Goal: Task Accomplishment & Management: Use online tool/utility

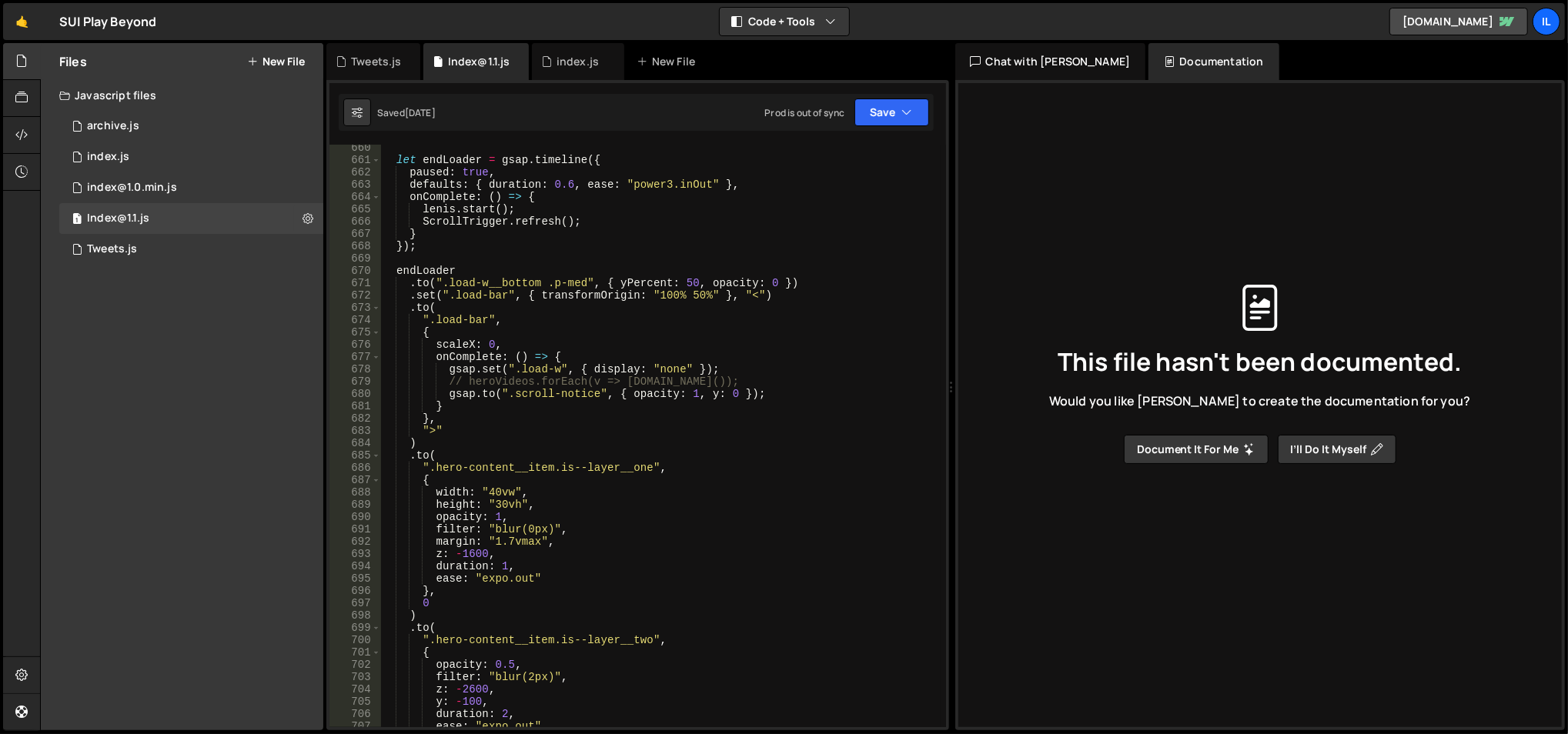
scroll to position [8288, 0]
click at [25, 22] on link "🤙" at bounding box center [22, 22] width 37 height 37
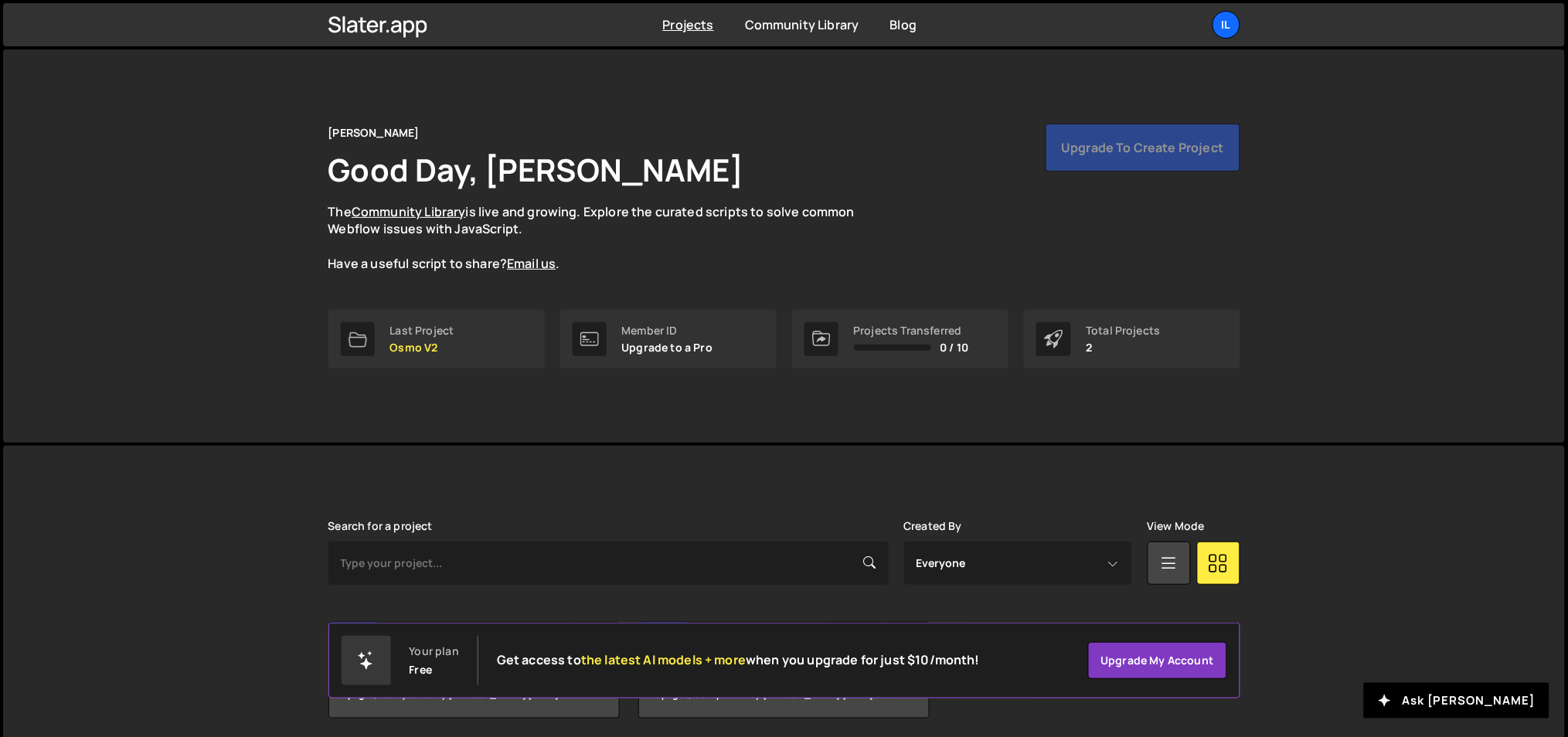
click at [1241, 26] on div "Projects Community Library Blog Il Projects Your Teams Account Upgrade Logout" at bounding box center [785, 25] width 959 height 43
click at [1227, 23] on div "Il" at bounding box center [1227, 24] width 28 height 28
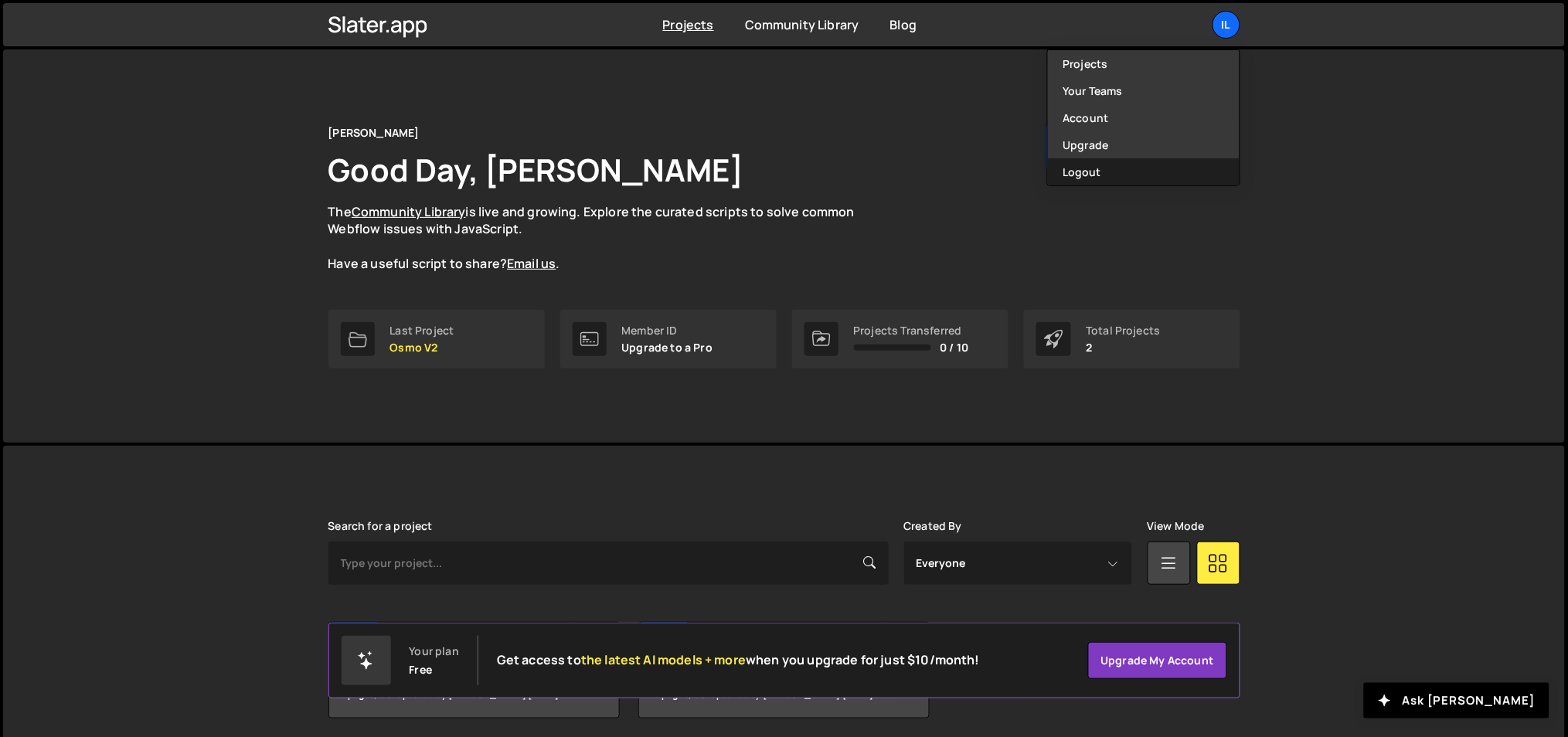
click at [1142, 170] on button "Logout" at bounding box center [1144, 172] width 192 height 27
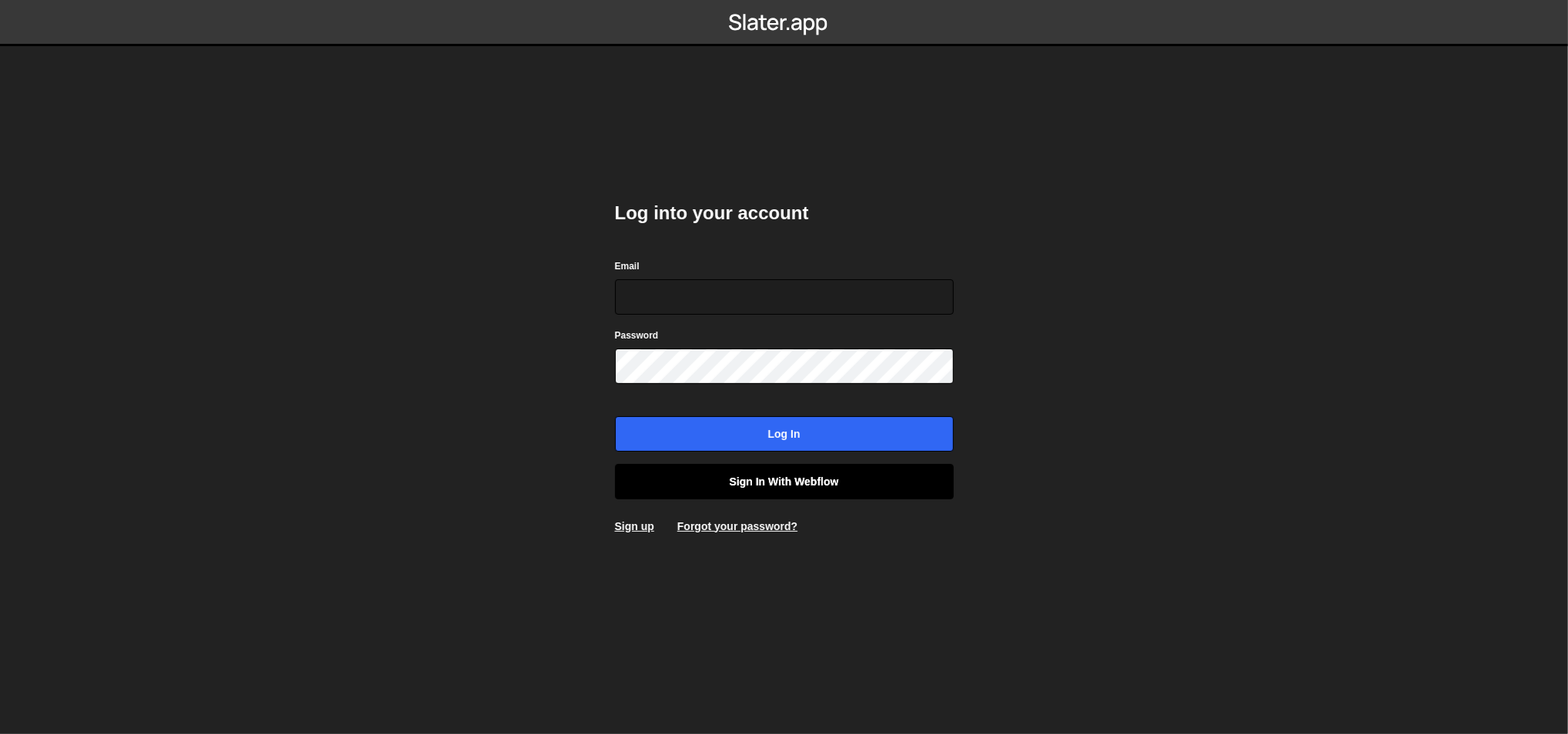
type input "lazar@akka.studio"
click at [702, 485] on link "Sign in with Webflow" at bounding box center [784, 481] width 338 height 36
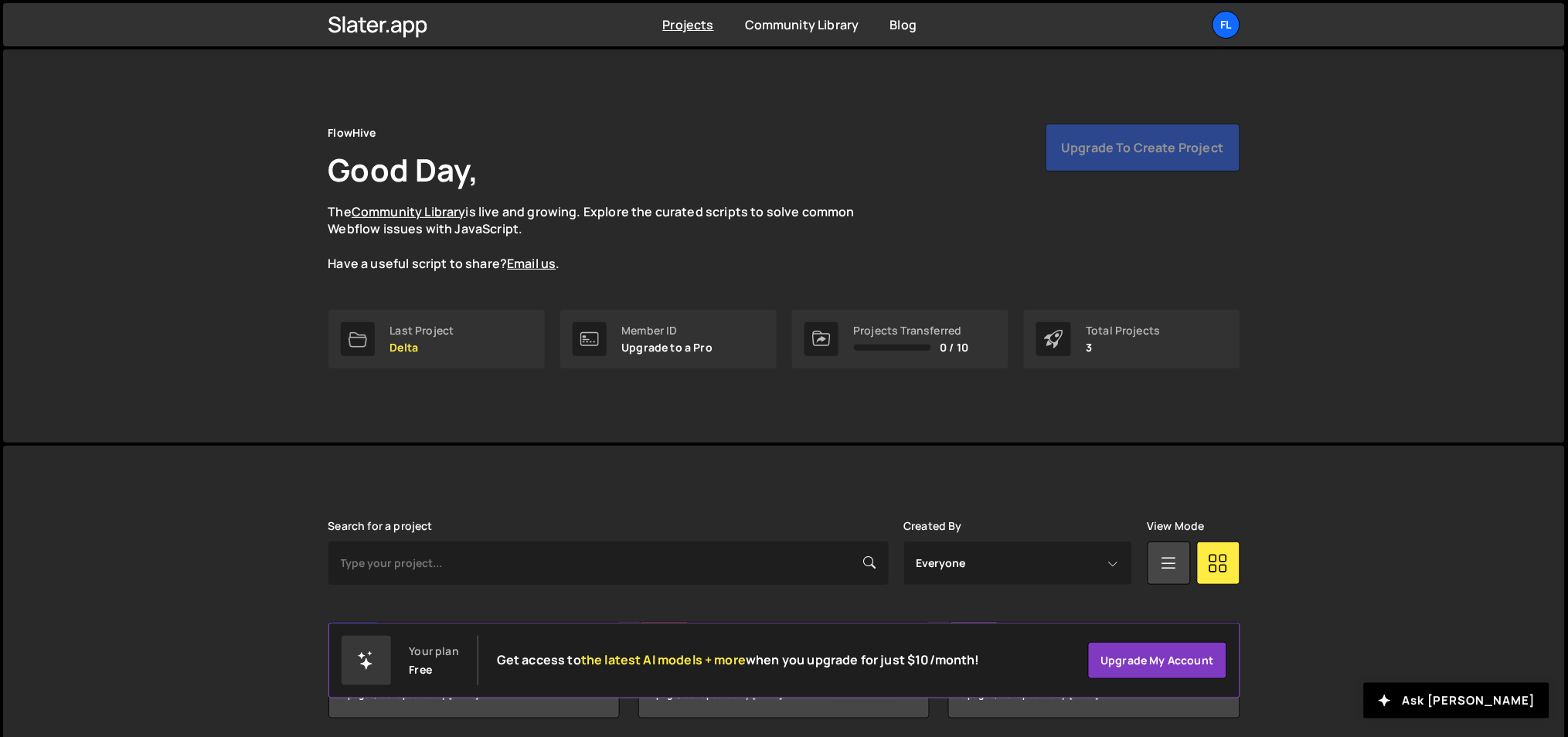
scroll to position [58, 0]
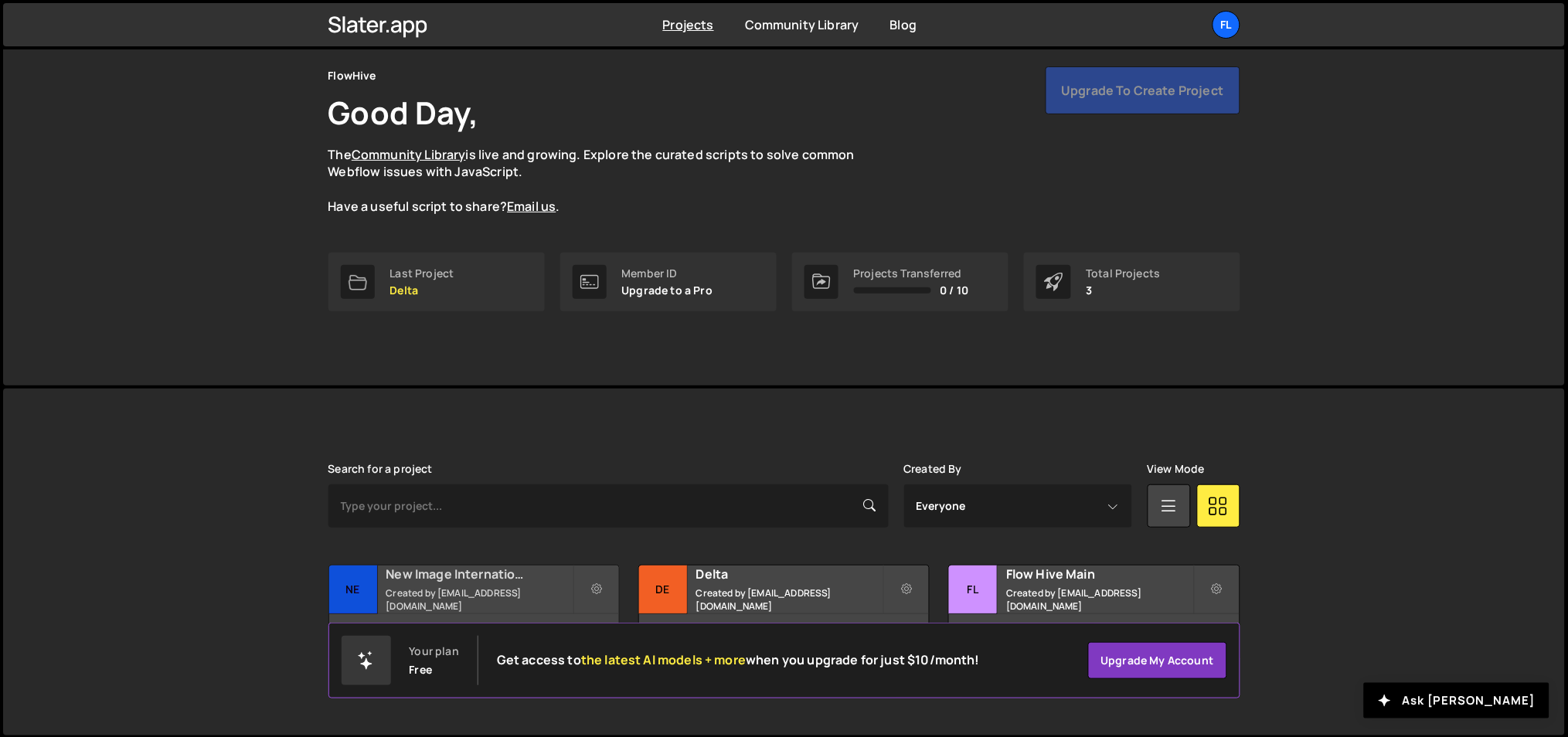
click at [497, 583] on h2 "New Image International" at bounding box center [479, 574] width 186 height 17
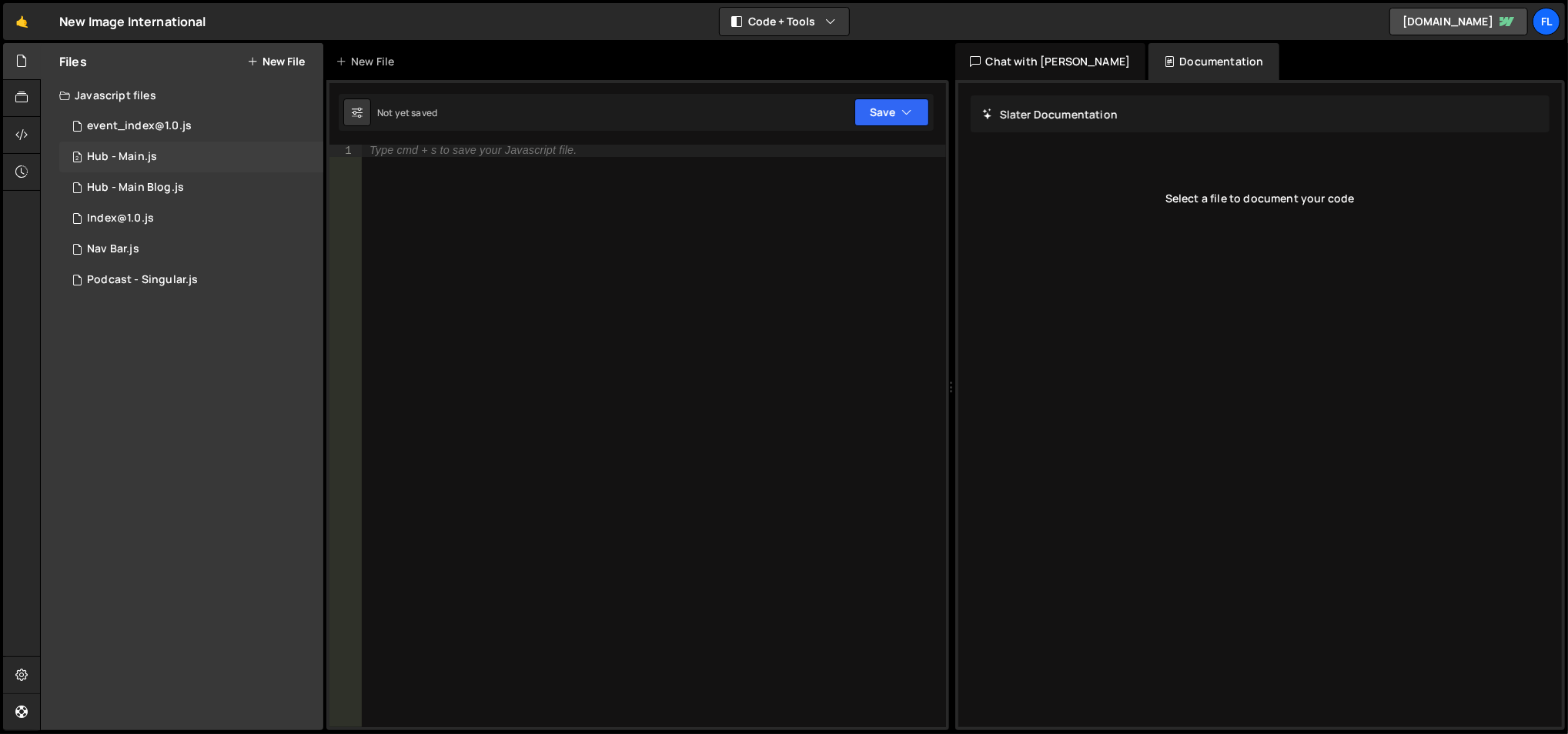
click at [214, 159] on div "2 Hub - Main.js 0" at bounding box center [191, 156] width 264 height 31
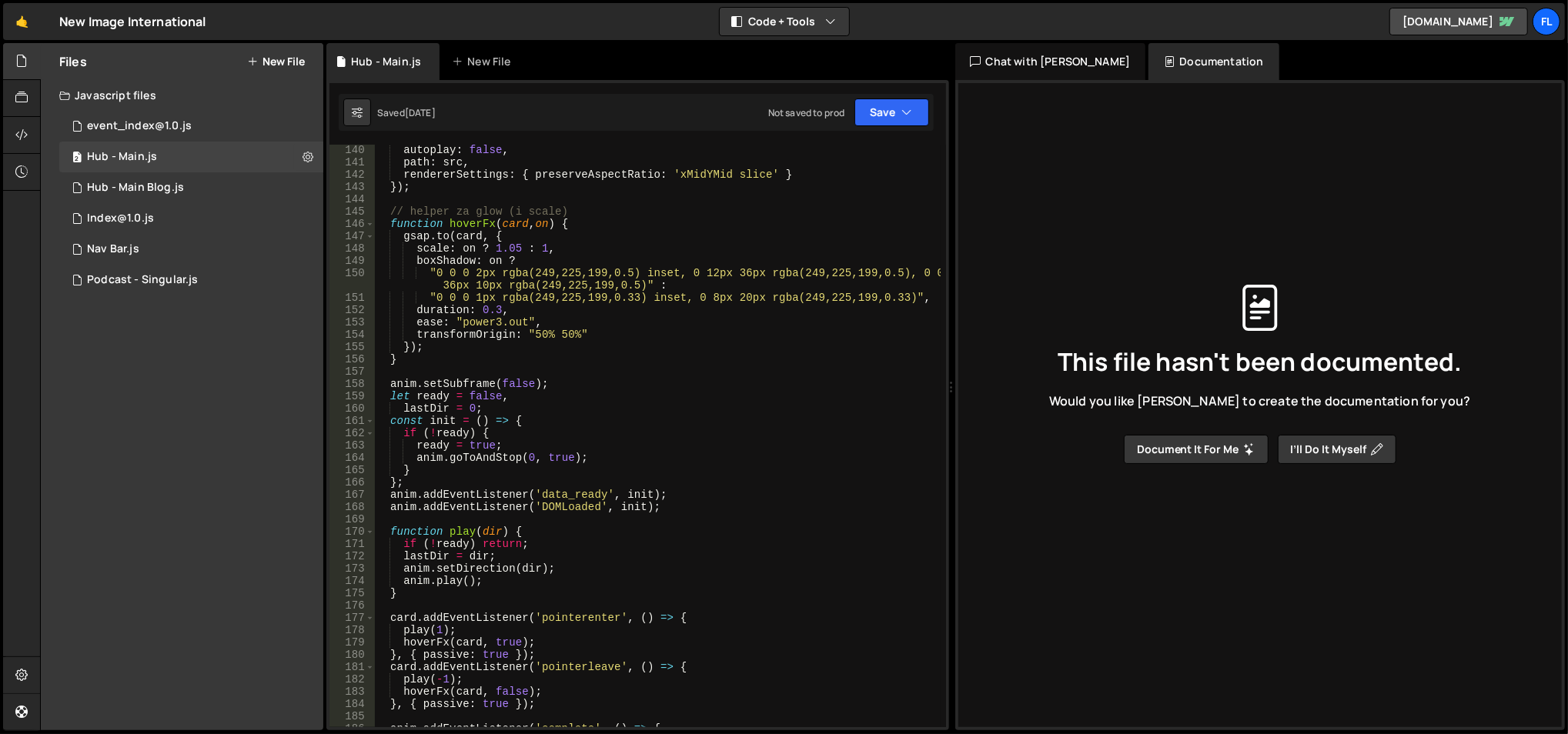
scroll to position [1726, 0]
click at [585, 425] on div "autoplay : false , path : src , rendererSettings : { preserveAspectRatio : 'xMi…" at bounding box center [658, 447] width 567 height 608
type textarea "const init = () => {"
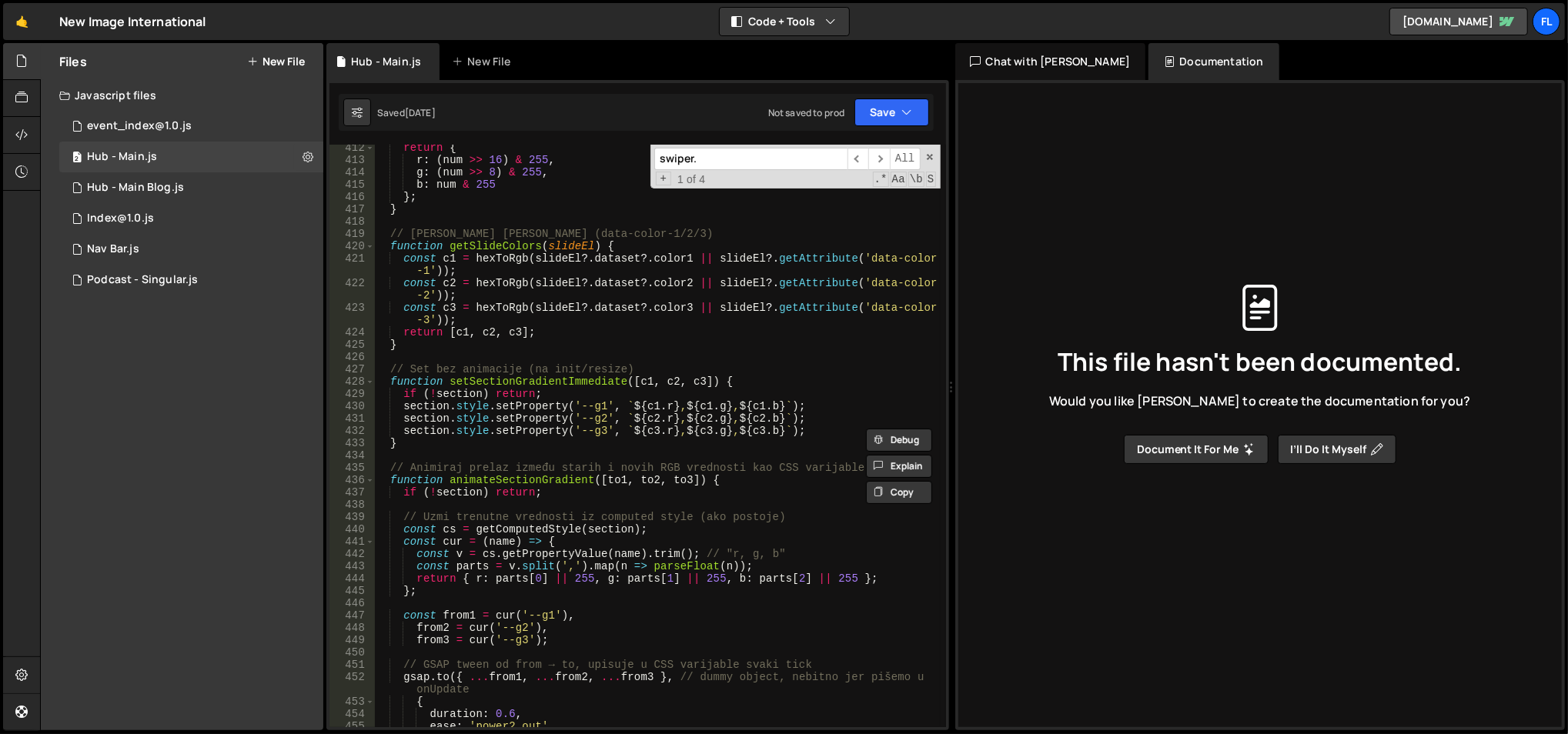
scroll to position [5112, 0]
type input "swiper."
click at [555, 326] on div "return { r : ( num >> 16 ) & 255 , g : ( num >> 8 ) & 255 , b : num & 255 } ; }…" at bounding box center [658, 446] width 567 height 608
click at [521, 304] on div "return { r : ( num >> 16 ) & 255 , g : ( num >> 8 ) & 255 , b : num & 255 } ; }…" at bounding box center [658, 446] width 567 height 608
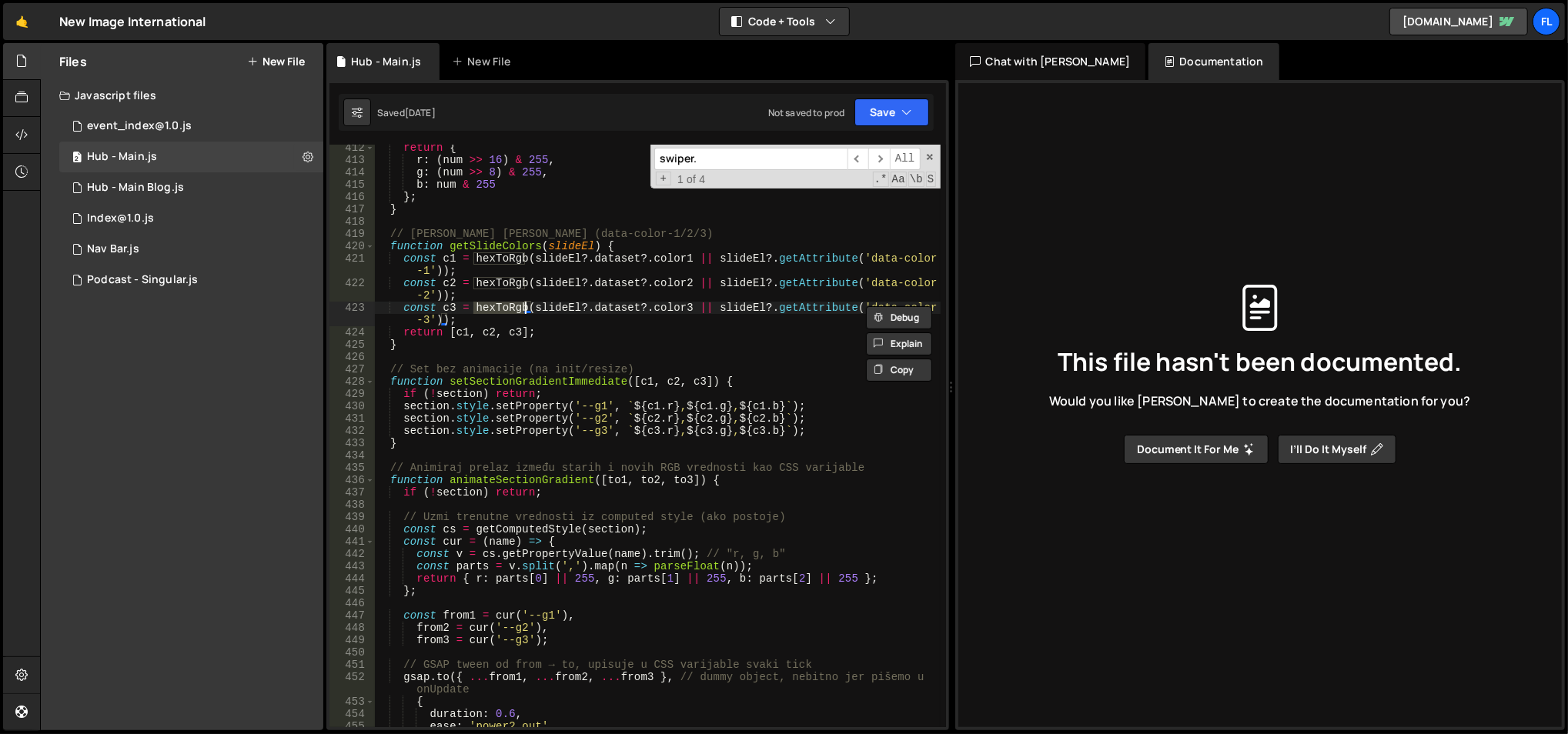
click at [496, 266] on div "return { r : ( num >> 16 ) & 255 , g : ( num >> 8 ) & 255 , b : num & 255 } ; }…" at bounding box center [658, 446] width 567 height 608
click at [496, 267] on div "return { r : ( num >> 16 ) & 255 , g : ( num >> 8 ) & 255 , b : num & 255 } ; }…" at bounding box center [658, 446] width 567 height 608
click at [497, 262] on div "return { r : ( num >> 16 ) & 255 , g : ( num >> 8 ) & 255 , b : num & 255 } ; }…" at bounding box center [658, 446] width 567 height 608
click at [482, 292] on div "return { r : ( num >> 16 ) & 255 , g : ( num >> 8 ) & 255 , b : num & 255 } ; }…" at bounding box center [658, 446] width 567 height 608
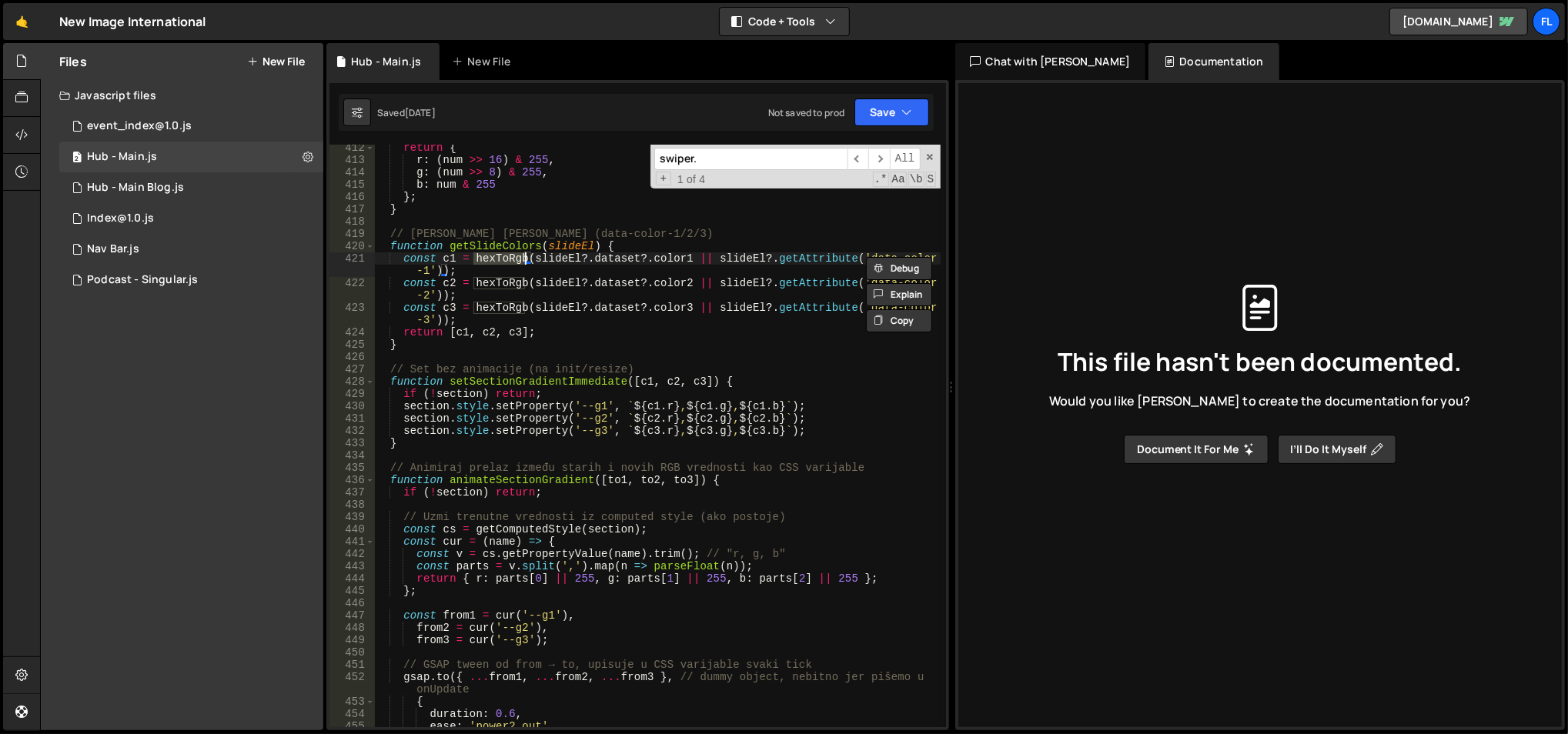
type textarea "const c2 = hexToRgb(slideEl?.dataset?.color2 || slideEl?.getAttribute('data-col…"
click at [199, 281] on div "1 Podcast - Singular.js 0" at bounding box center [191, 279] width 264 height 31
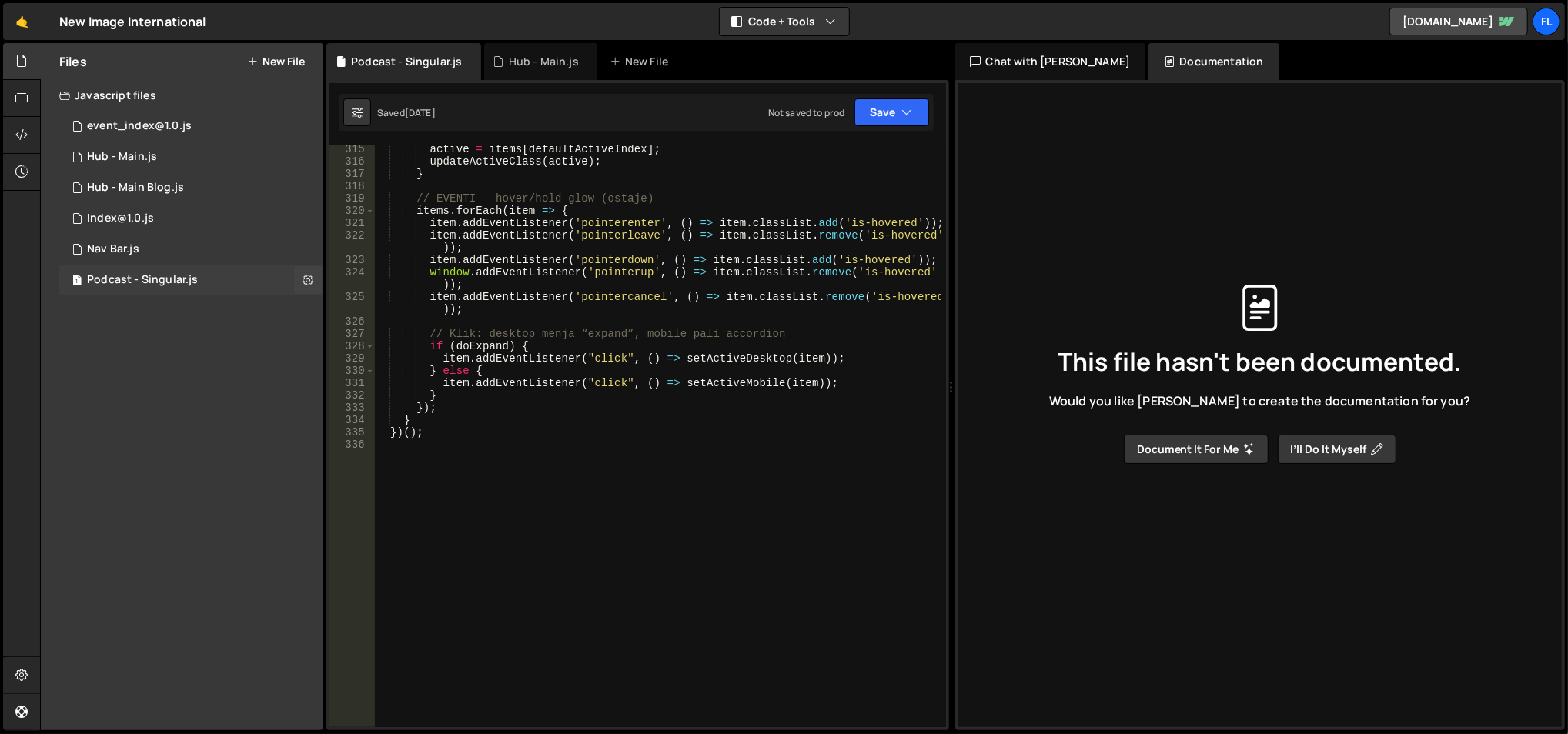
scroll to position [3912, 0]
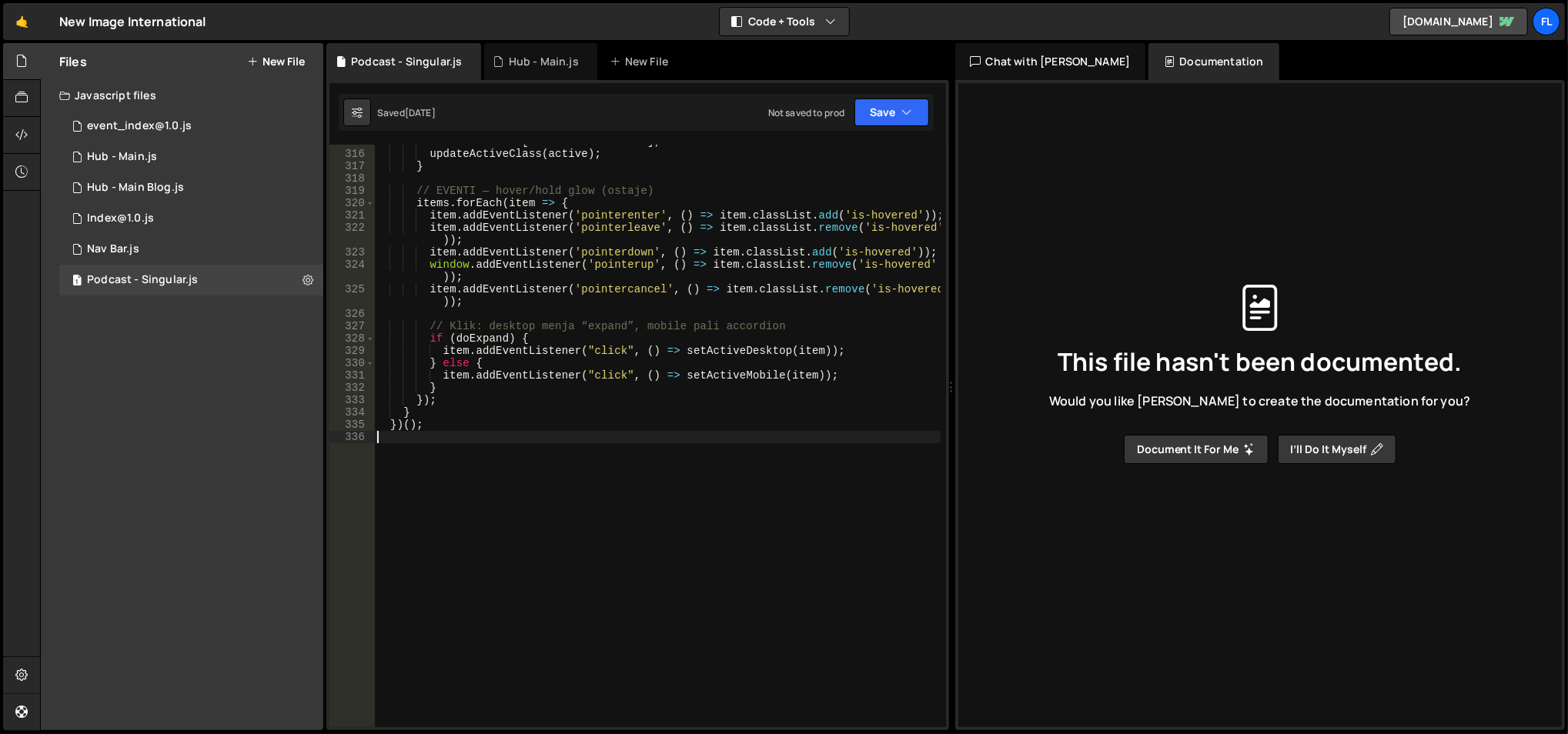
click at [451, 542] on div "active = items [ defaultActiveIndex ] ; updateActiveClass ( active ) ; } // EVE…" at bounding box center [658, 440] width 567 height 608
paste textarea "});"
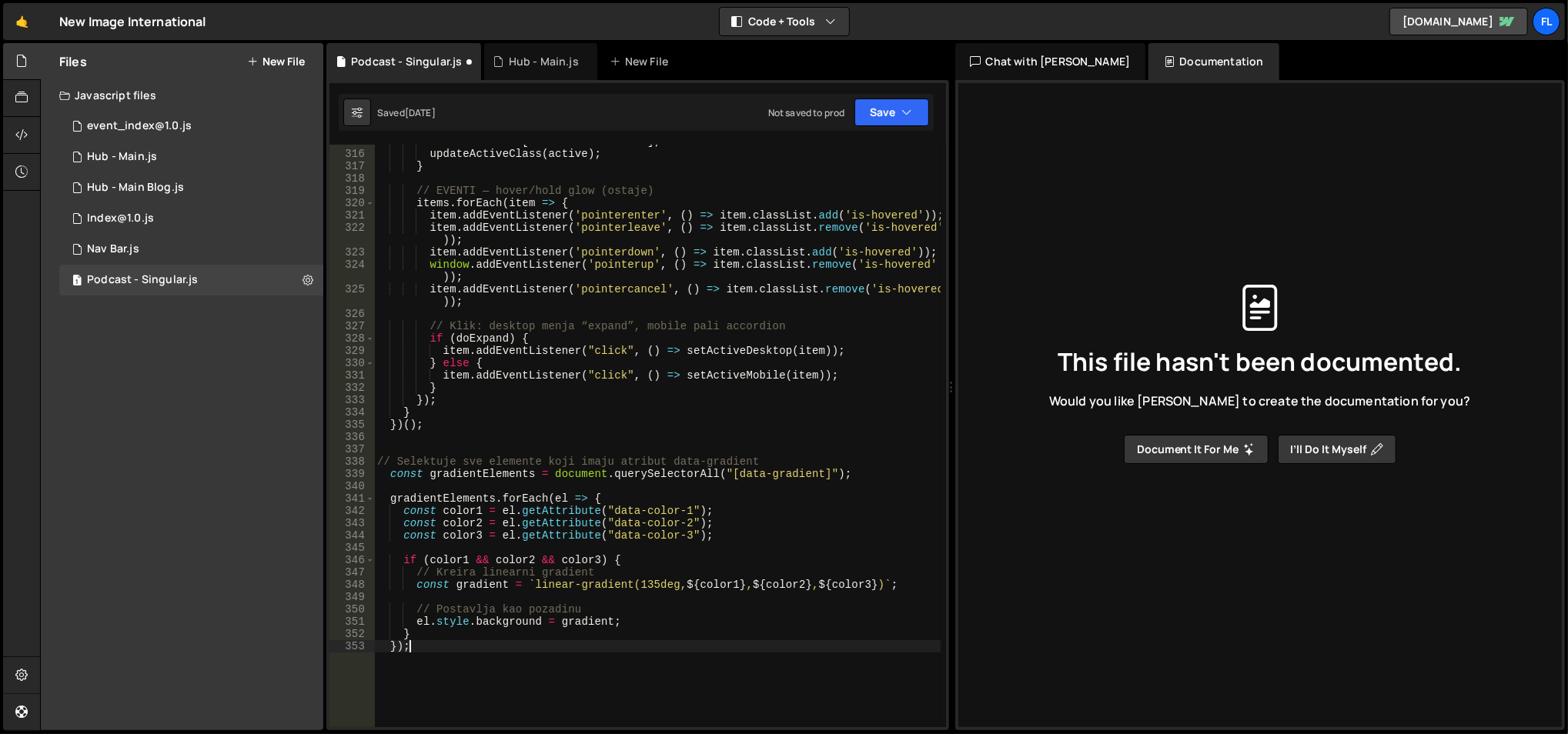
click at [880, 144] on div "active = items [ defaultActiveIndex ] ; updateActiveClass ( active ) ; } // EVE…" at bounding box center [658, 440] width 567 height 608
type textarea "gsap.set(c, { height: i === defaultActiveIndex ? "auto" : 0 }); });"
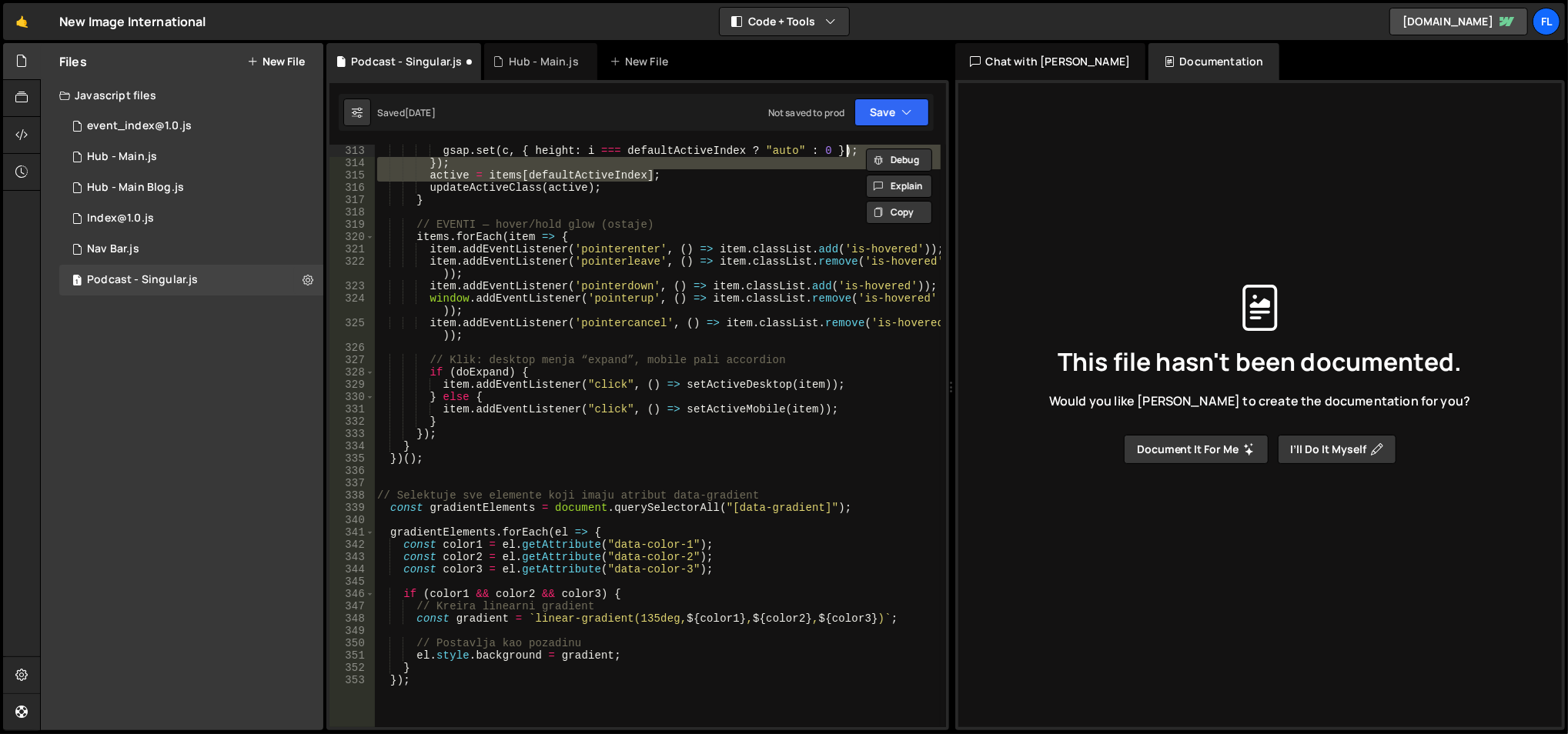
click at [880, 126] on div "Saved [DATE] Not saved to prod Upgrade to Edit Save Save to Staging S Saved [DA…" at bounding box center [636, 112] width 595 height 37
click at [871, 120] on button "Save" at bounding box center [892, 111] width 75 height 27
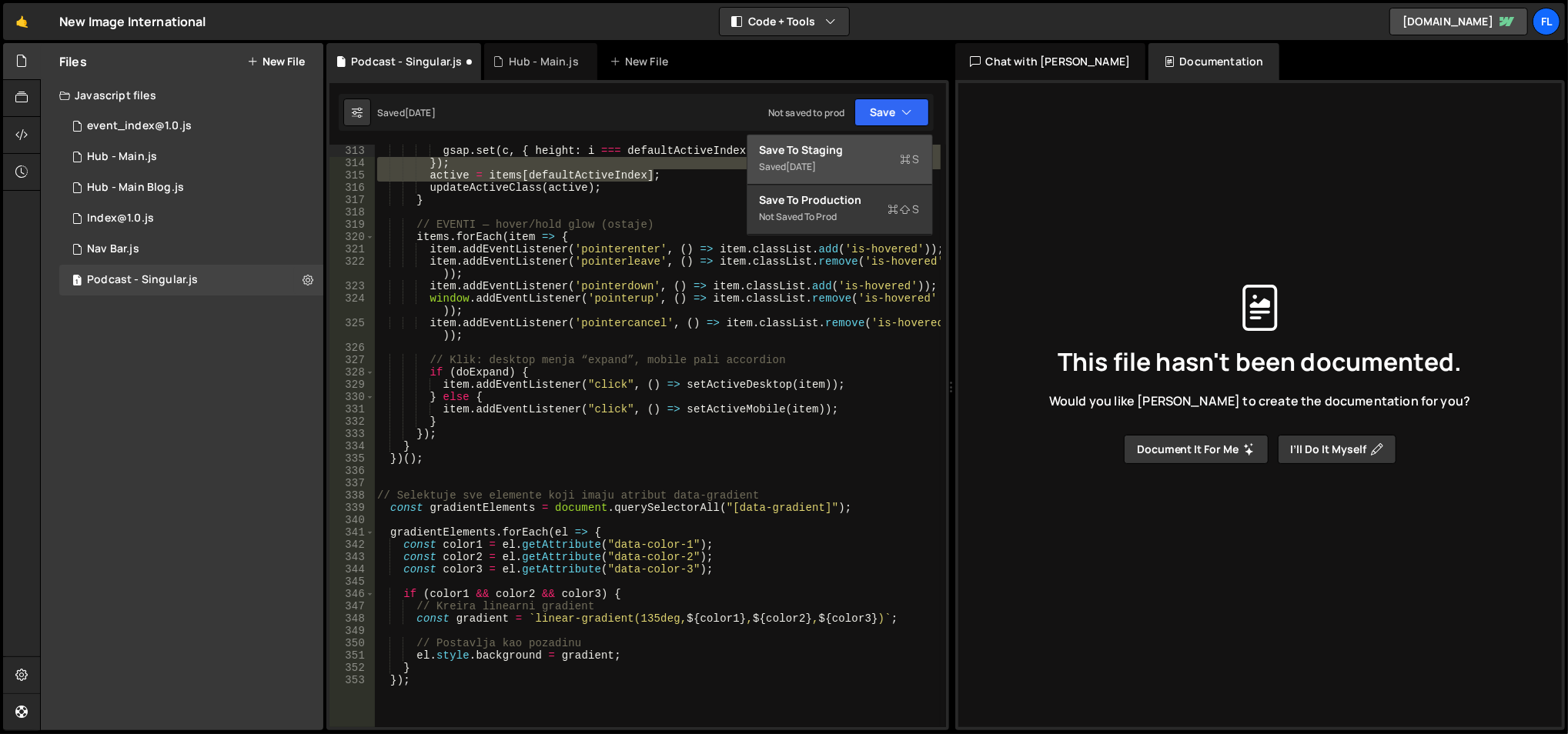
click at [854, 146] on div "Save to Staging S" at bounding box center [840, 150] width 160 height 16
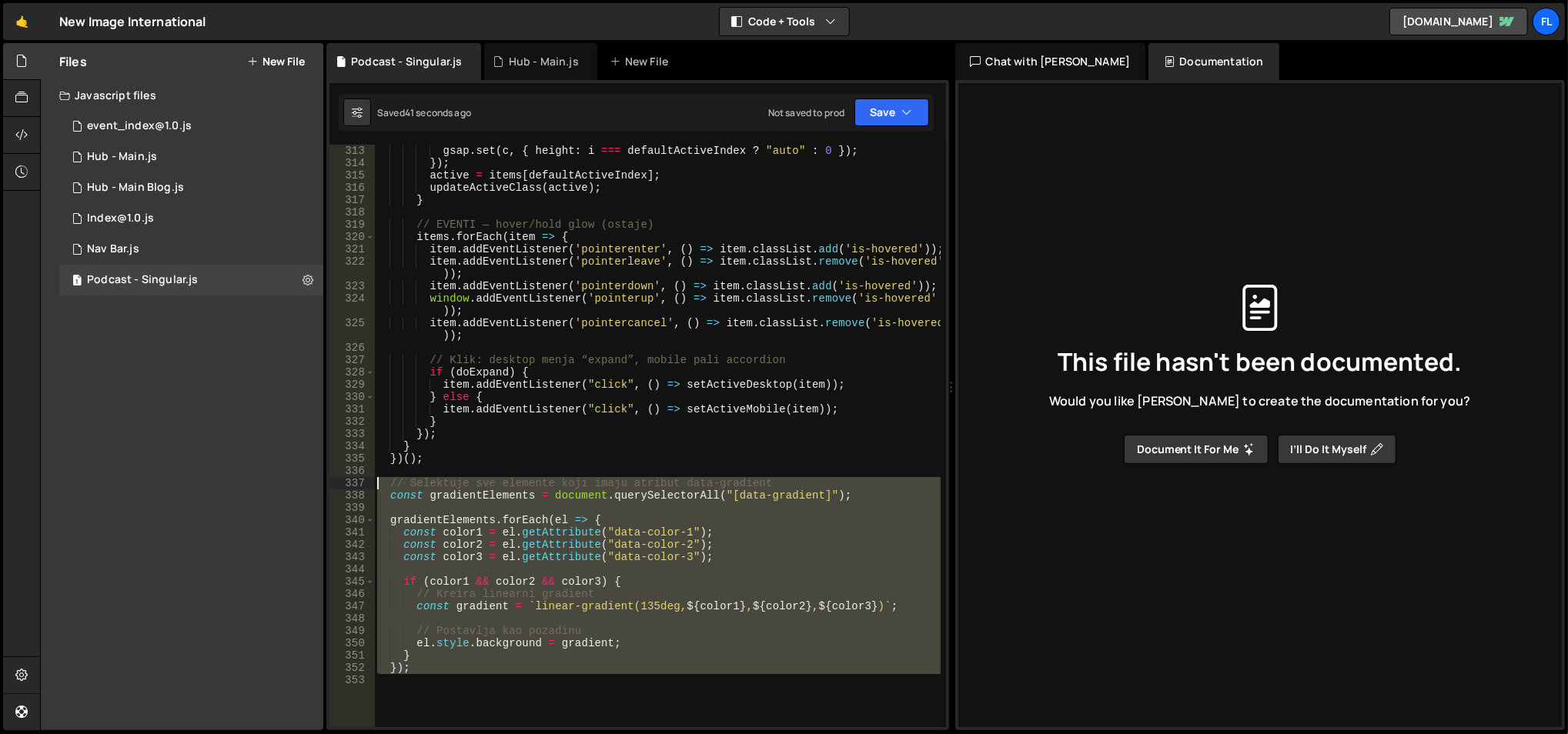
drag, startPoint x: 437, startPoint y: 685, endPoint x: 370, endPoint y: 483, distance: 212.8
click at [370, 483] on div "313 314 315 316 317 318 319 320 321 322 323 324 325 326 327 328 329 330 331 332…" at bounding box center [638, 436] width 617 height 583
paste textarea "}"
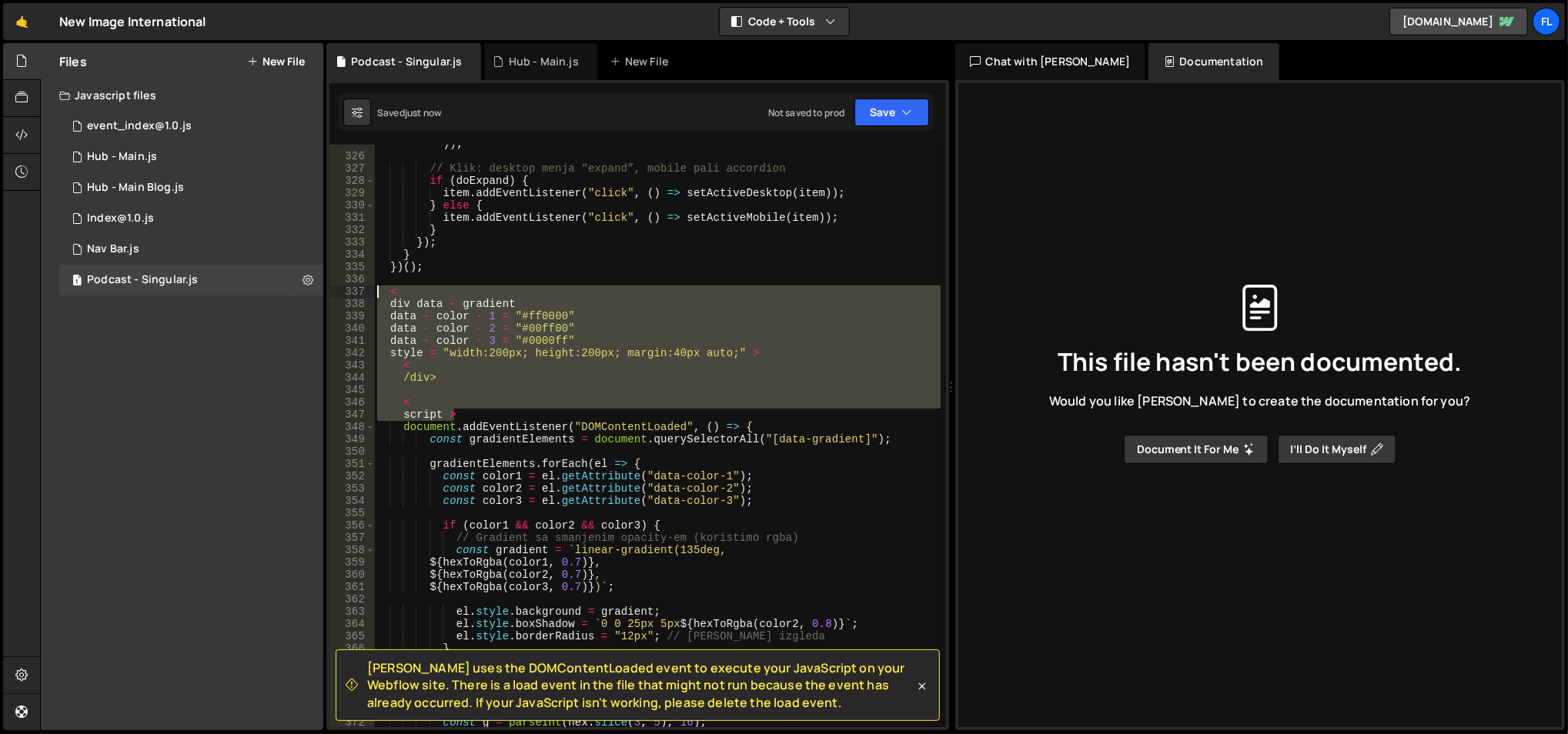
drag, startPoint x: 461, startPoint y: 416, endPoint x: 362, endPoint y: 292, distance: 158.7
click at [362, 292] on div "const g = parseInt(hex.slice(3, 5), 16); 325 326 327 328 329 330 331 332 333 33…" at bounding box center [638, 436] width 617 height 583
type textarea "< div data - gradient"
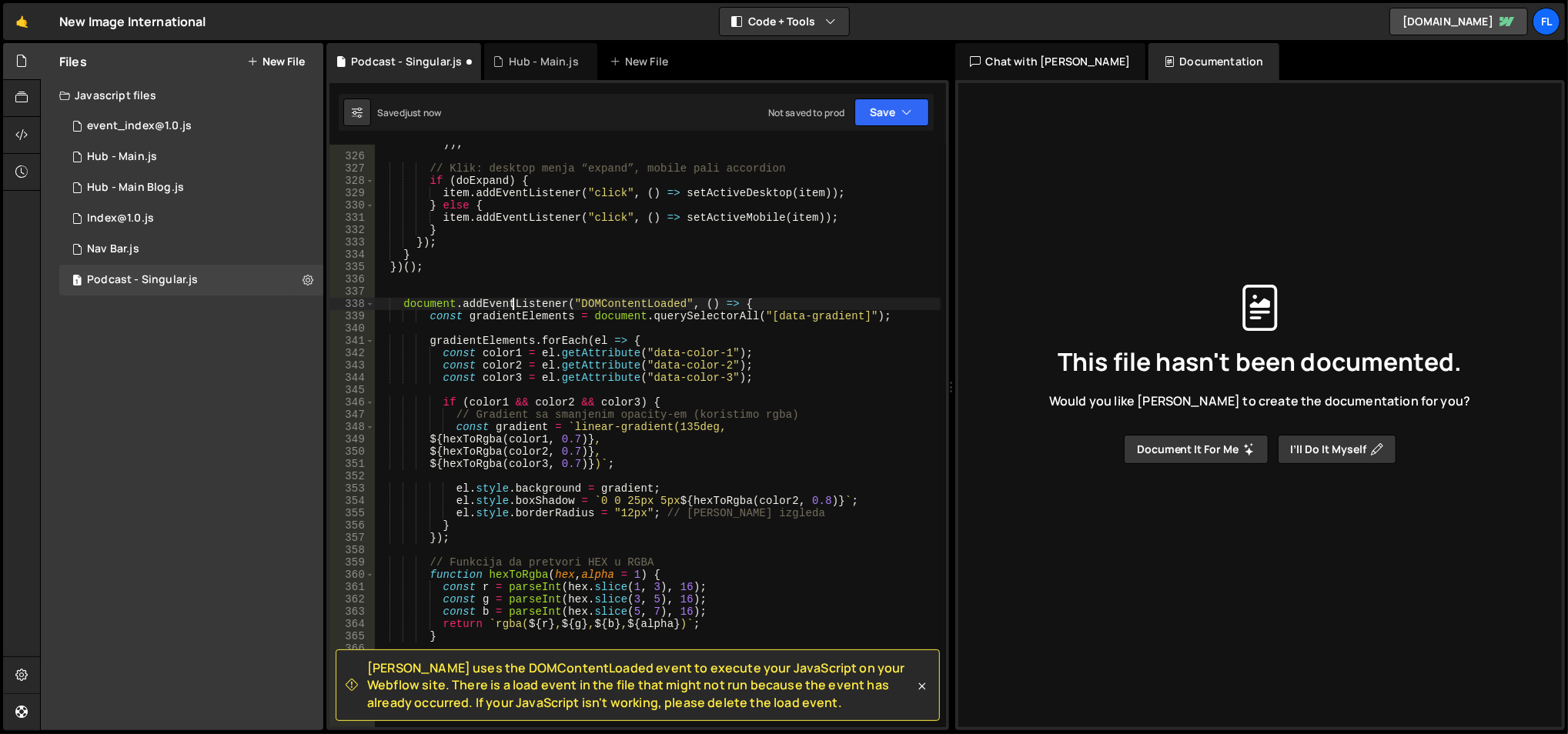
click at [512, 304] on div "item . addEventListener ( 'pointercancel' , ( ) => item . classList . remove ( …" at bounding box center [658, 436] width 567 height 621
type textarea "const gradientElements = document.querySelectorAll("[data-gradient]");"
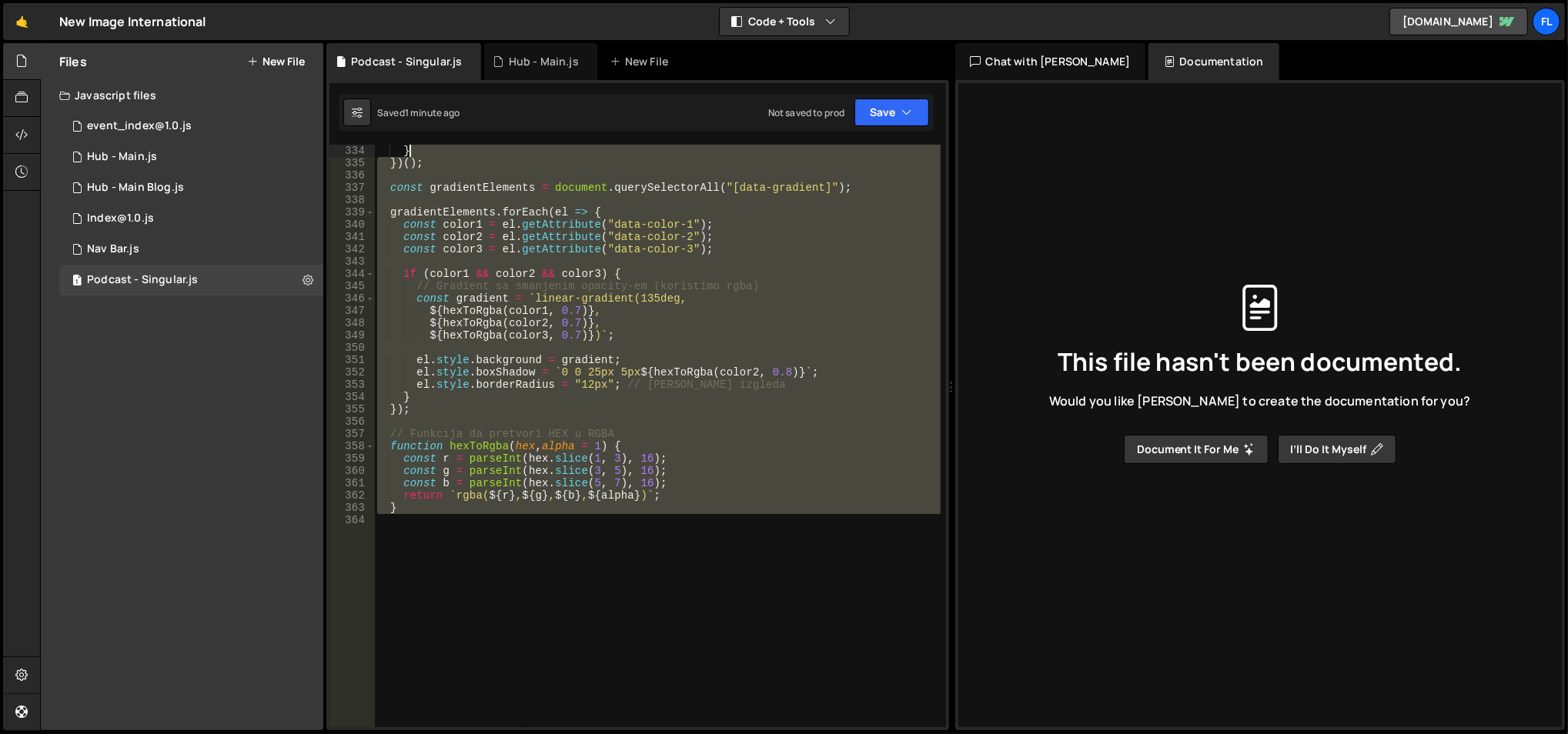
scroll to position [4063, 0]
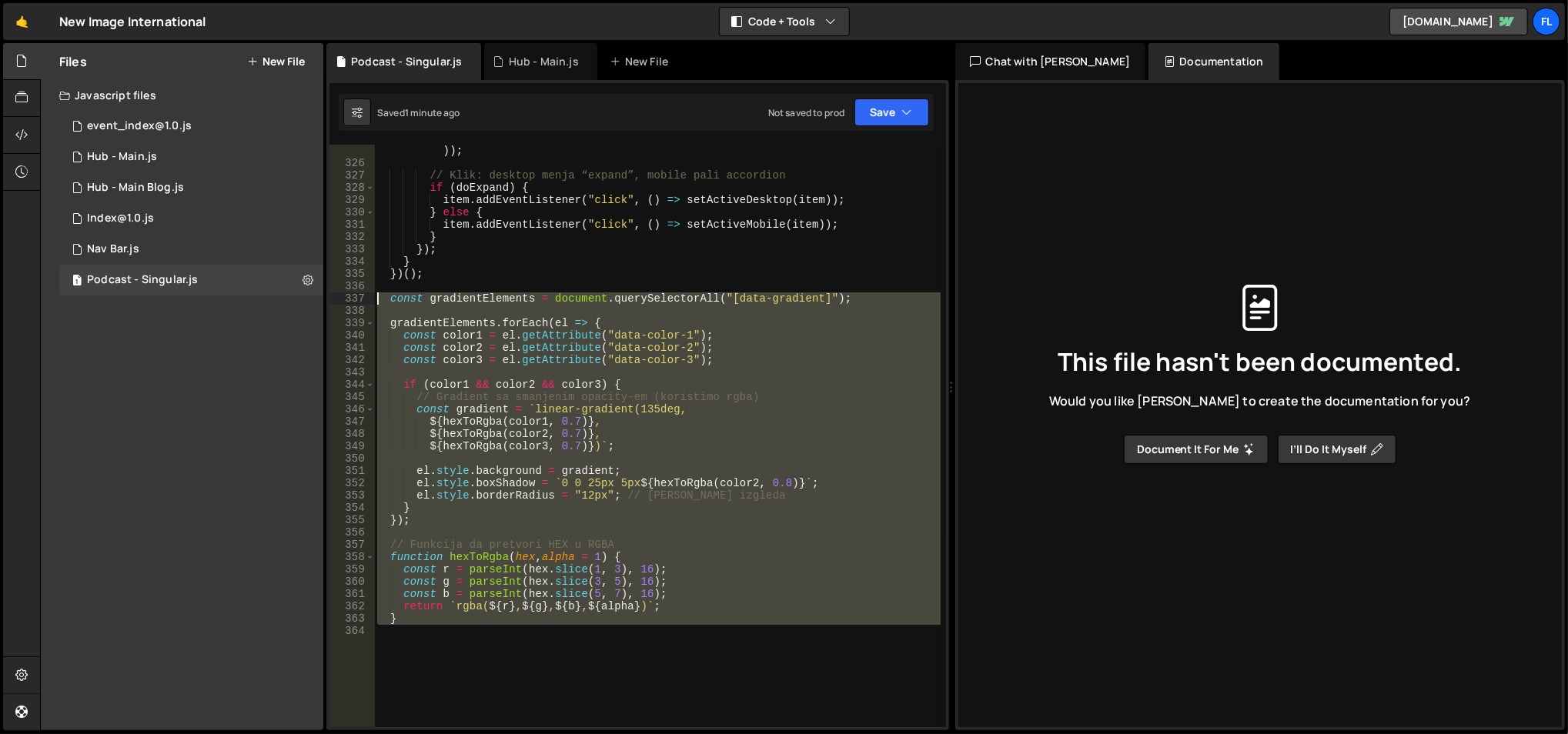
drag, startPoint x: 466, startPoint y: 479, endPoint x: 369, endPoint y: 302, distance: 201.8
click at [369, 302] on div "325 326 327 328 329 330 331 332 333 334 335 336 337 338 339 340 341 342 343 344…" at bounding box center [638, 436] width 617 height 583
paste textarea "});"
type textarea "});"
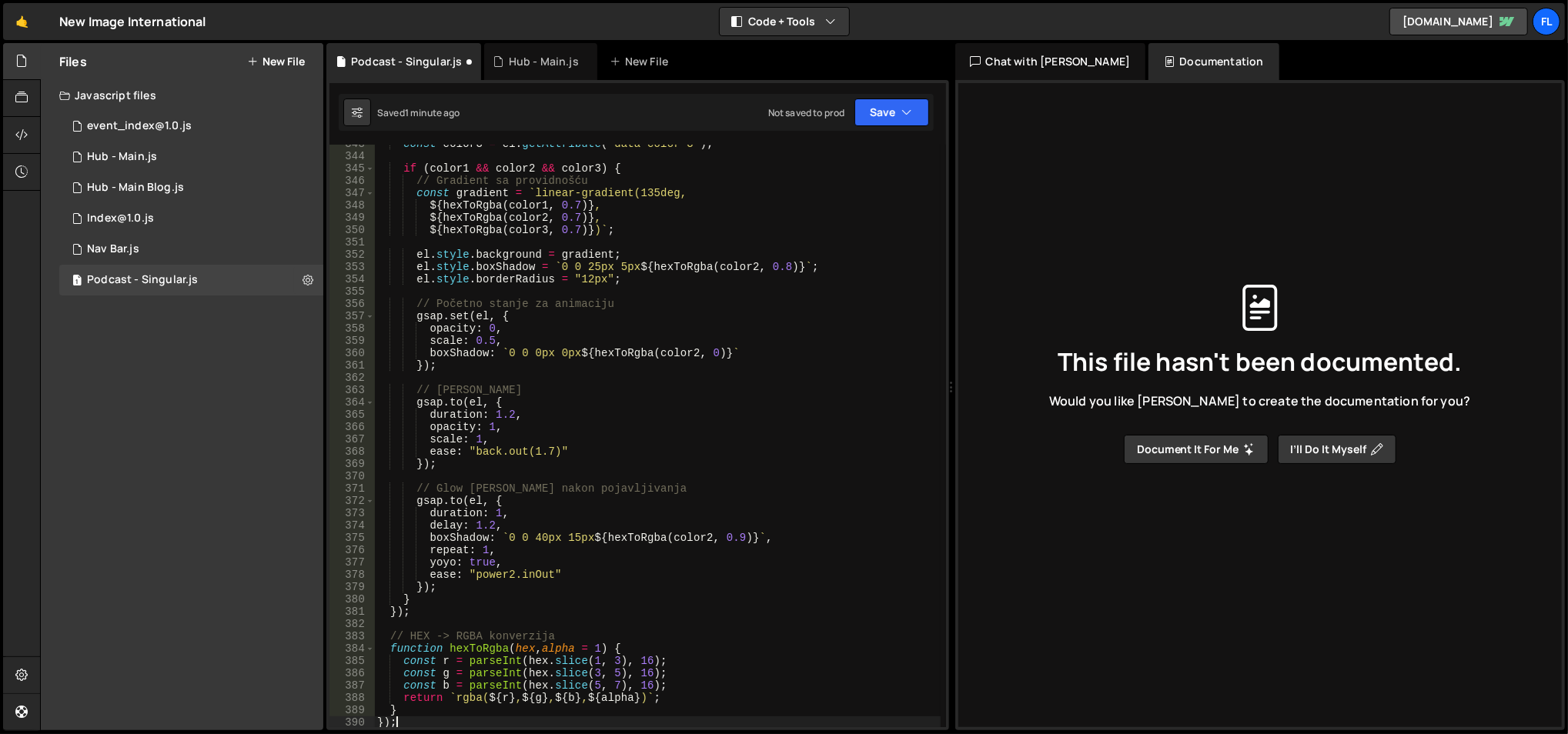
scroll to position [4291, 0]
click at [411, 719] on div "const color3 = el . getAttribute ( "data-color-3" ) ; if ( color1 && color2 && …" at bounding box center [658, 442] width 567 height 608
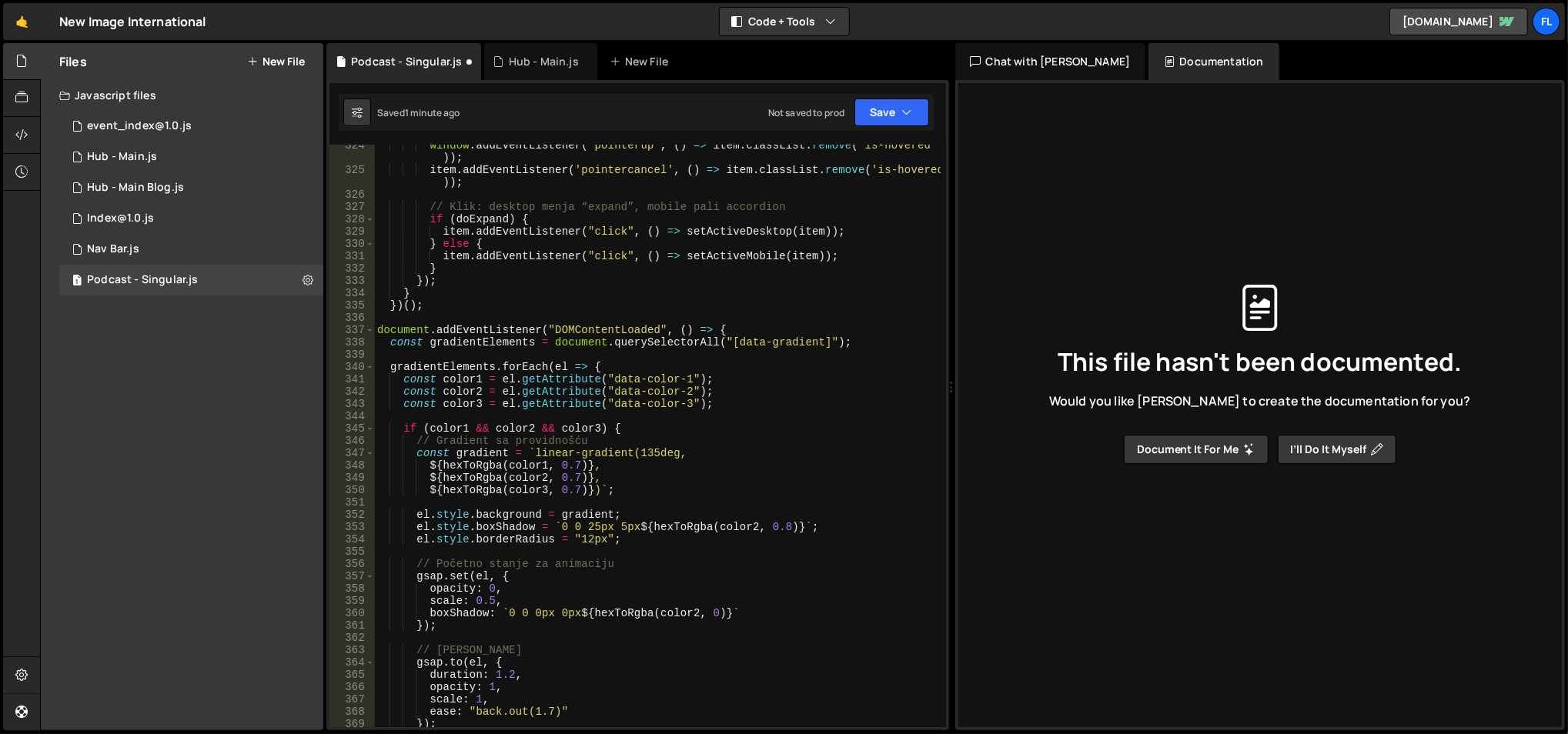
scroll to position [4031, 0]
click at [469, 327] on div "window . addEventListener ( 'pointerup' , ( ) => item . classList . remove ( 'i…" at bounding box center [658, 450] width 567 height 621
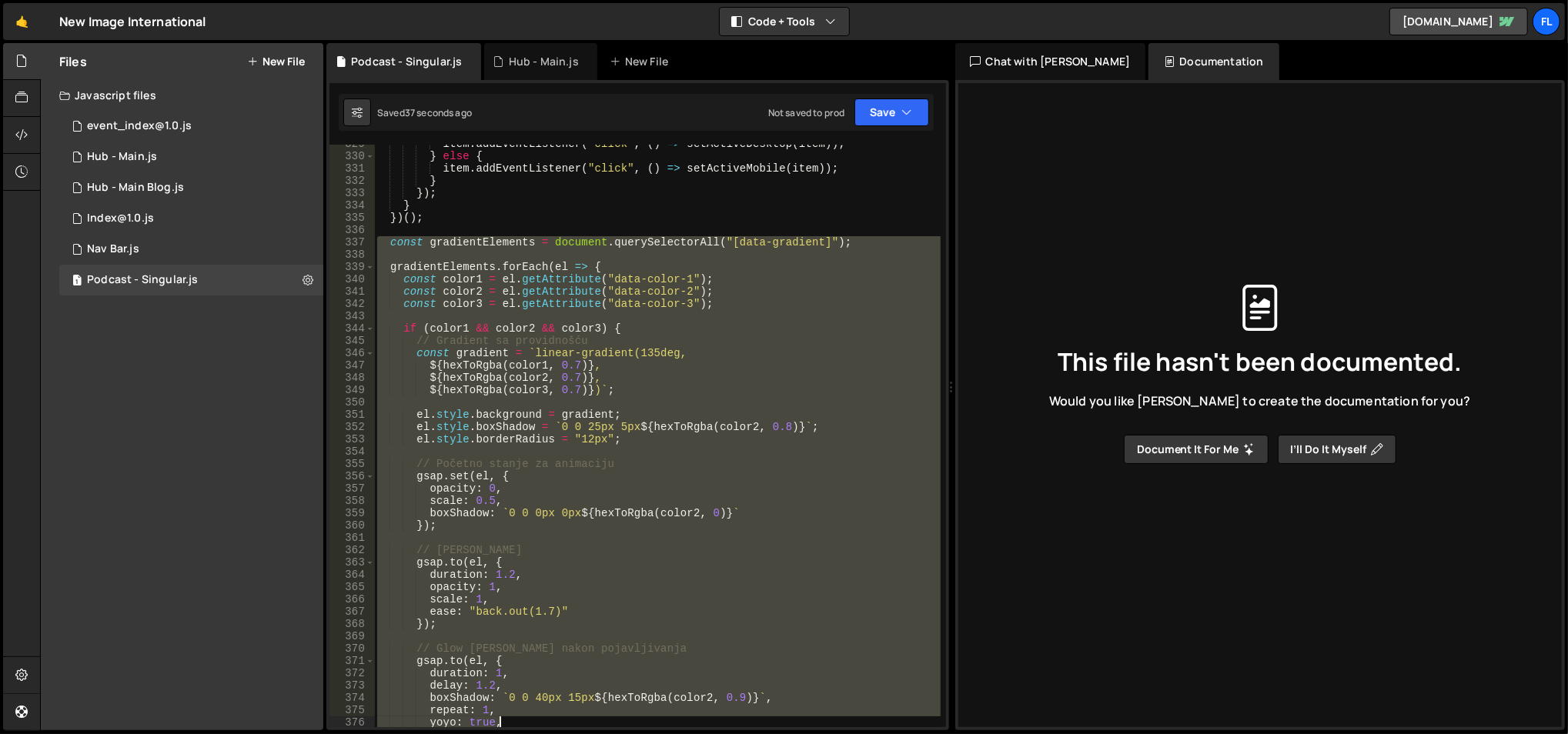
scroll to position [4278, 0]
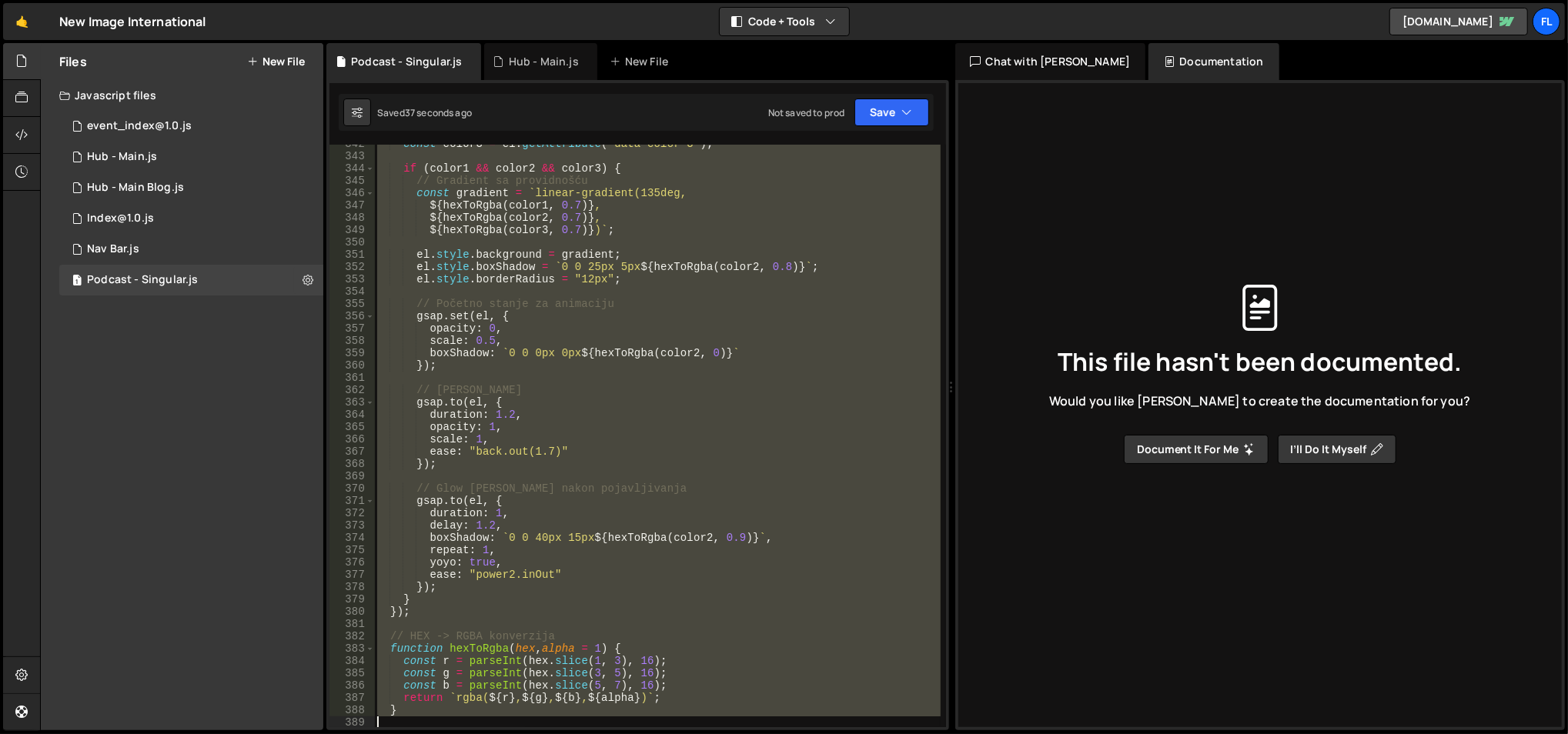
drag, startPoint x: 377, startPoint y: 333, endPoint x: 551, endPoint y: 768, distance: 468.5
click at [551, 733] on html "Projects [GEOGRAPHIC_DATA] Blog Fl Projects Your Teams Account Upgrade Logout" at bounding box center [784, 367] width 1568 height 734
paste textarea
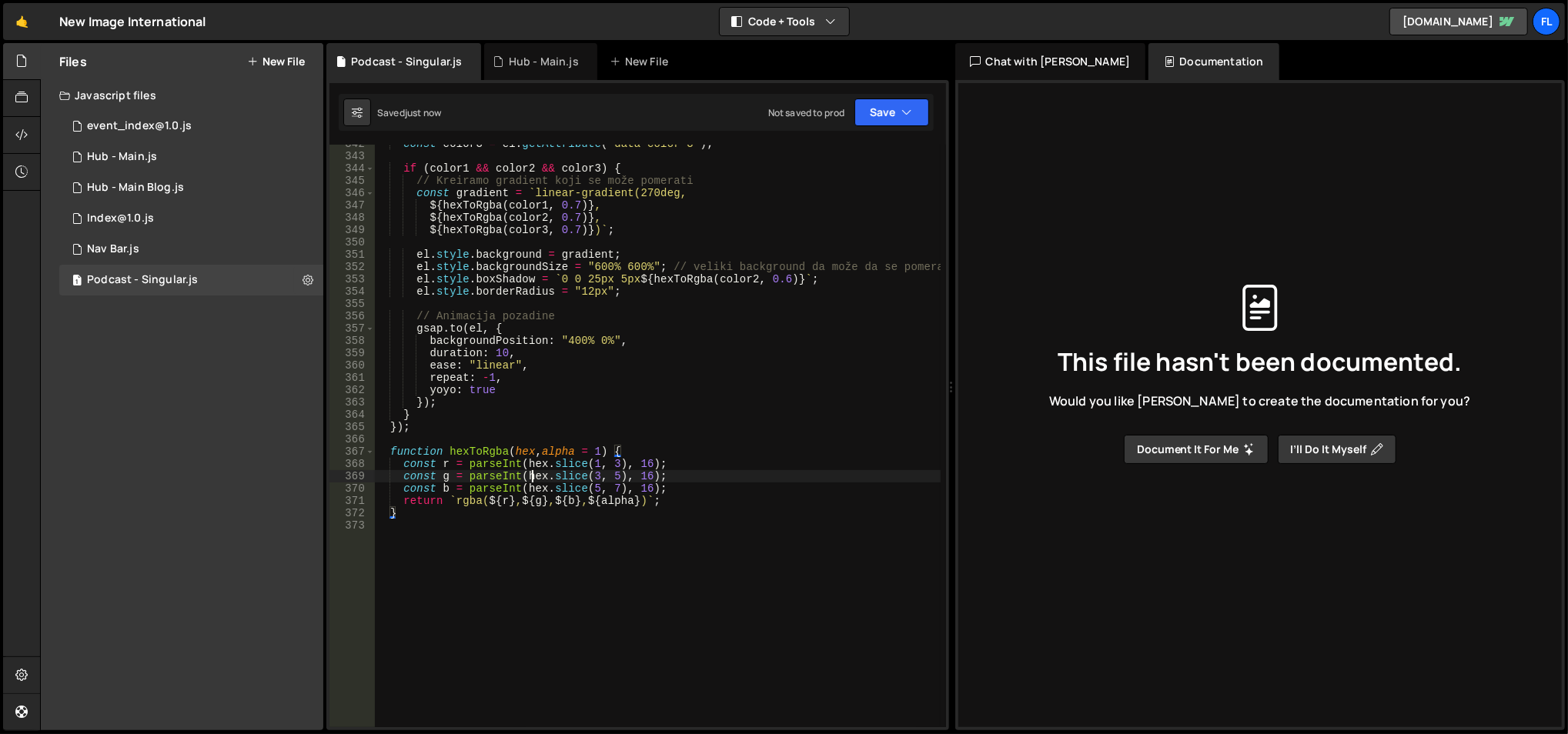
click at [530, 470] on div "const color3 = el . getAttribute ( "data-color-3" ) ; if ( color1 && color2 && …" at bounding box center [658, 442] width 567 height 608
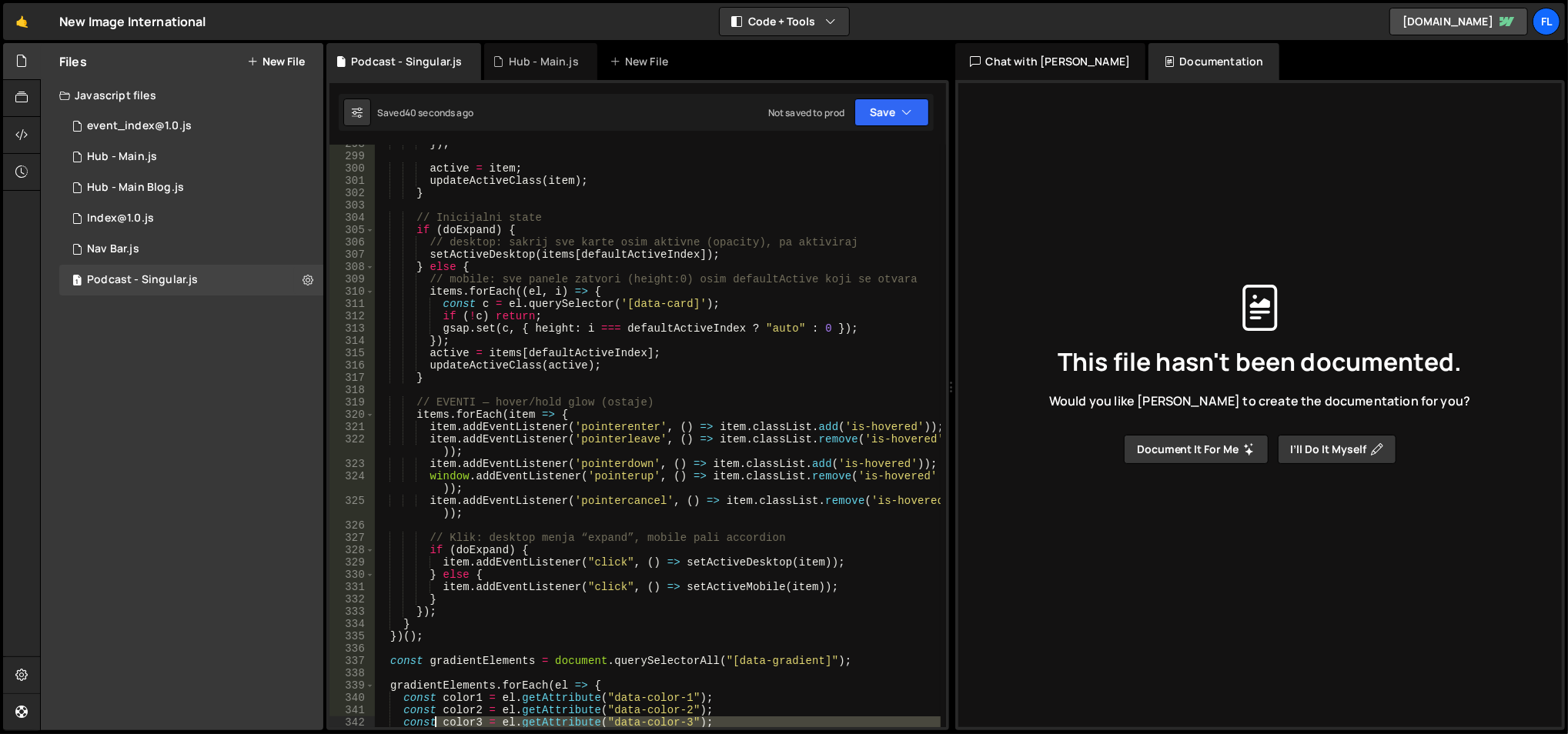
scroll to position [3749, 0]
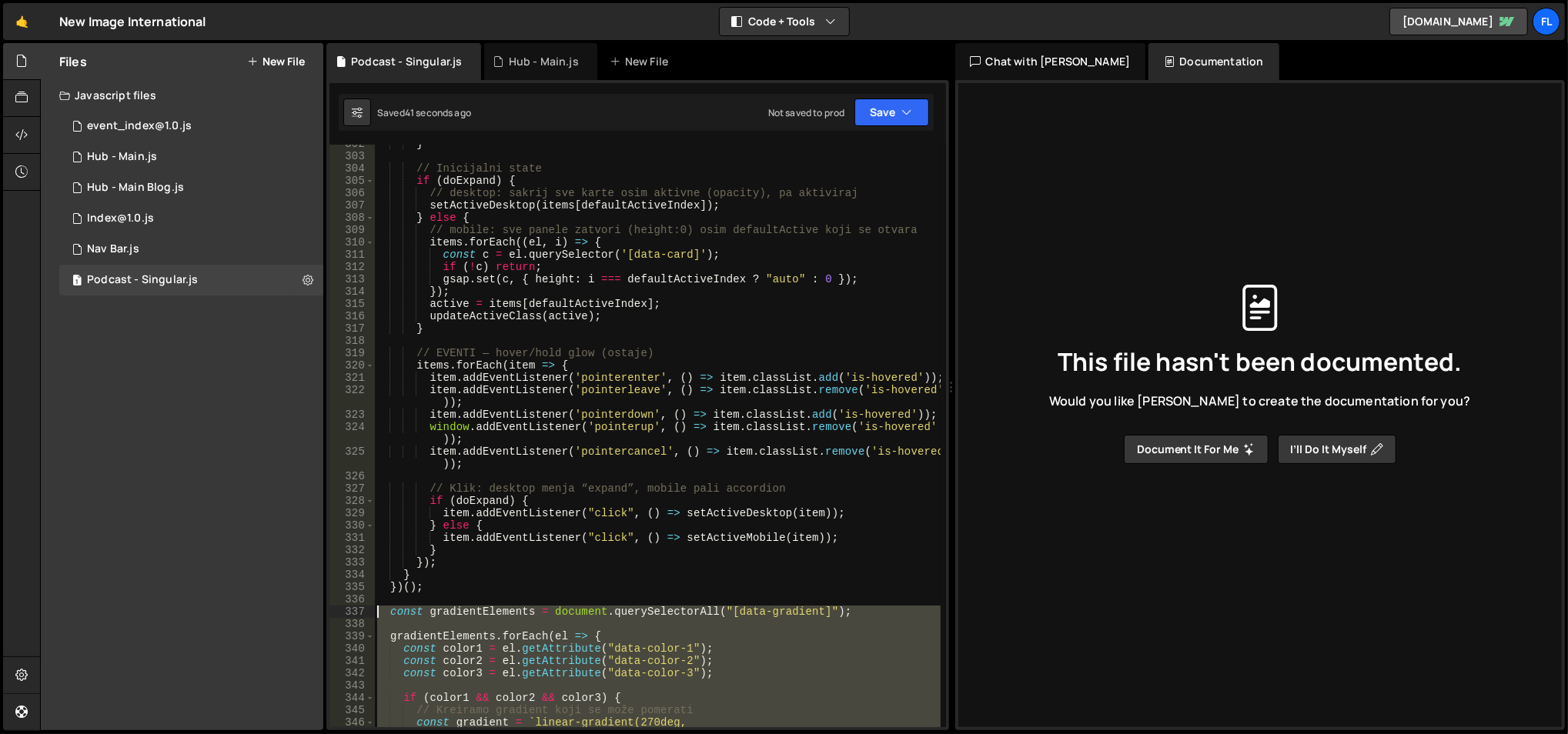
drag, startPoint x: 458, startPoint y: 579, endPoint x: 369, endPoint y: 611, distance: 94.6
click at [369, 611] on div "const g = parseInt(hex.slice(3, 5), 16); 302 303 304 305 306 307 308 309 310 31…" at bounding box center [638, 436] width 617 height 583
paste textarea "}"
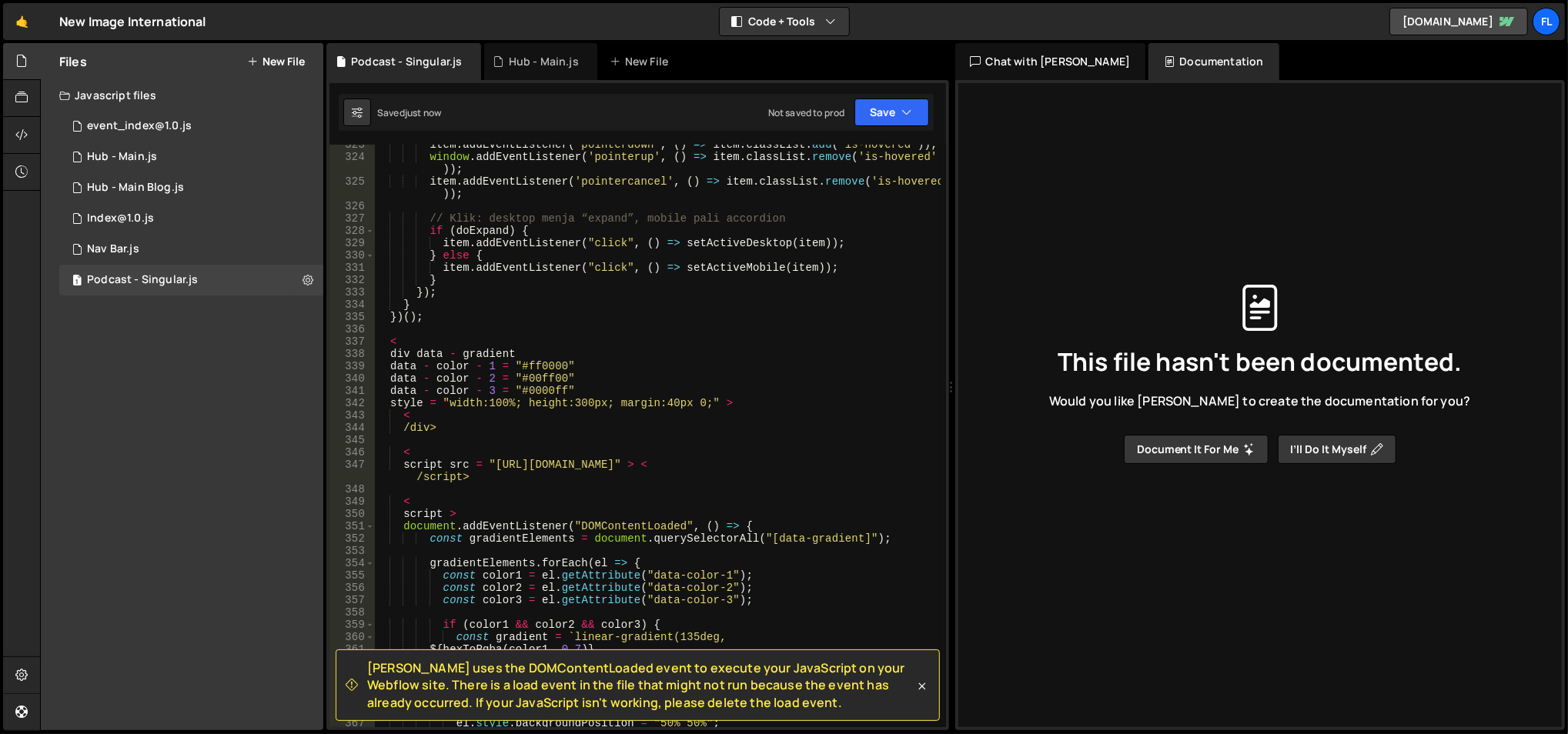
scroll to position [4019, 0]
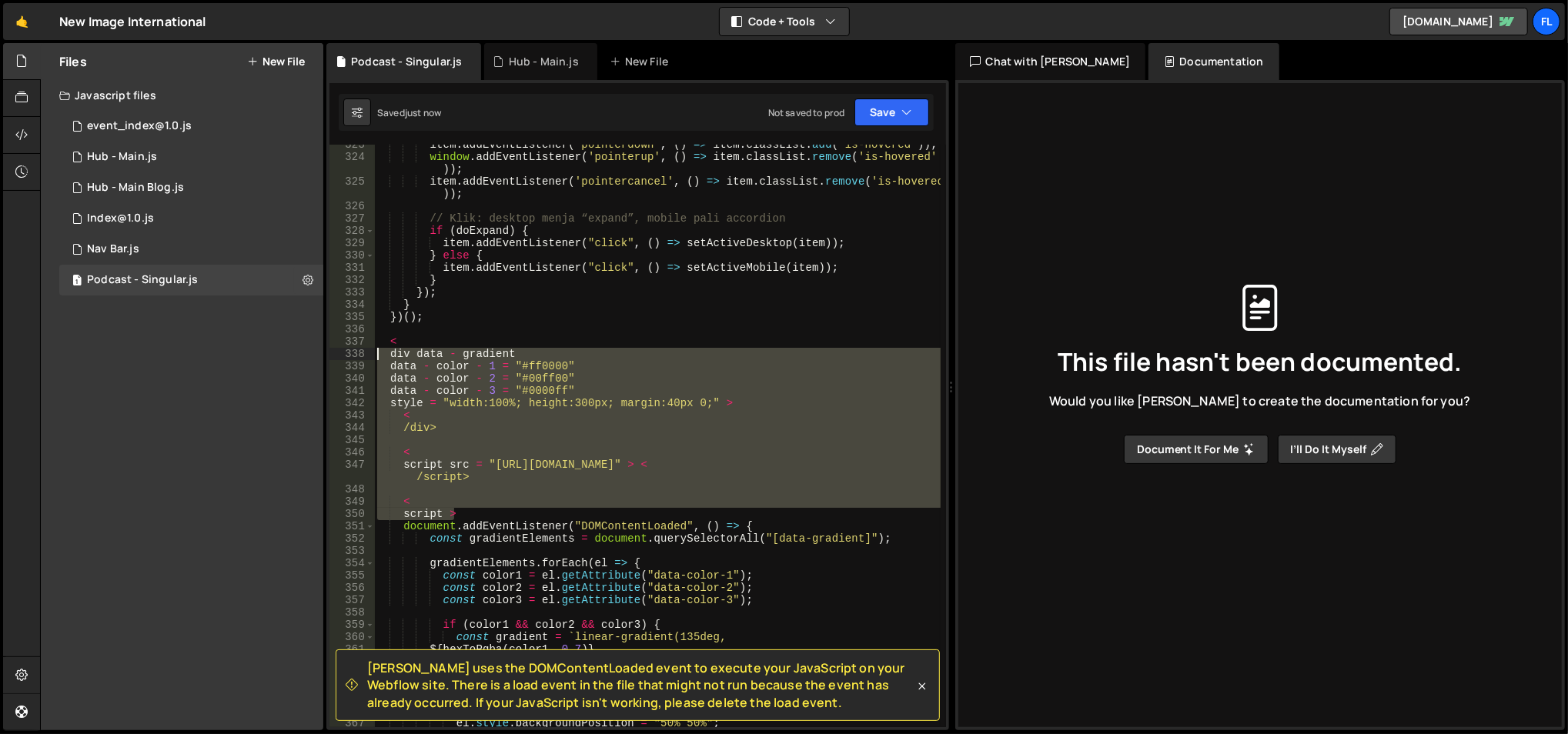
drag, startPoint x: 774, startPoint y: 519, endPoint x: 362, endPoint y: 352, distance: 444.6
click at [362, 352] on div "function hexToRgba(hex, alpha = 1) { 323 324 325 326 327 328 329 330 331 332 33…" at bounding box center [638, 436] width 617 height 583
type textarea "div data - gradient data - color - 1 = "#ff0000""
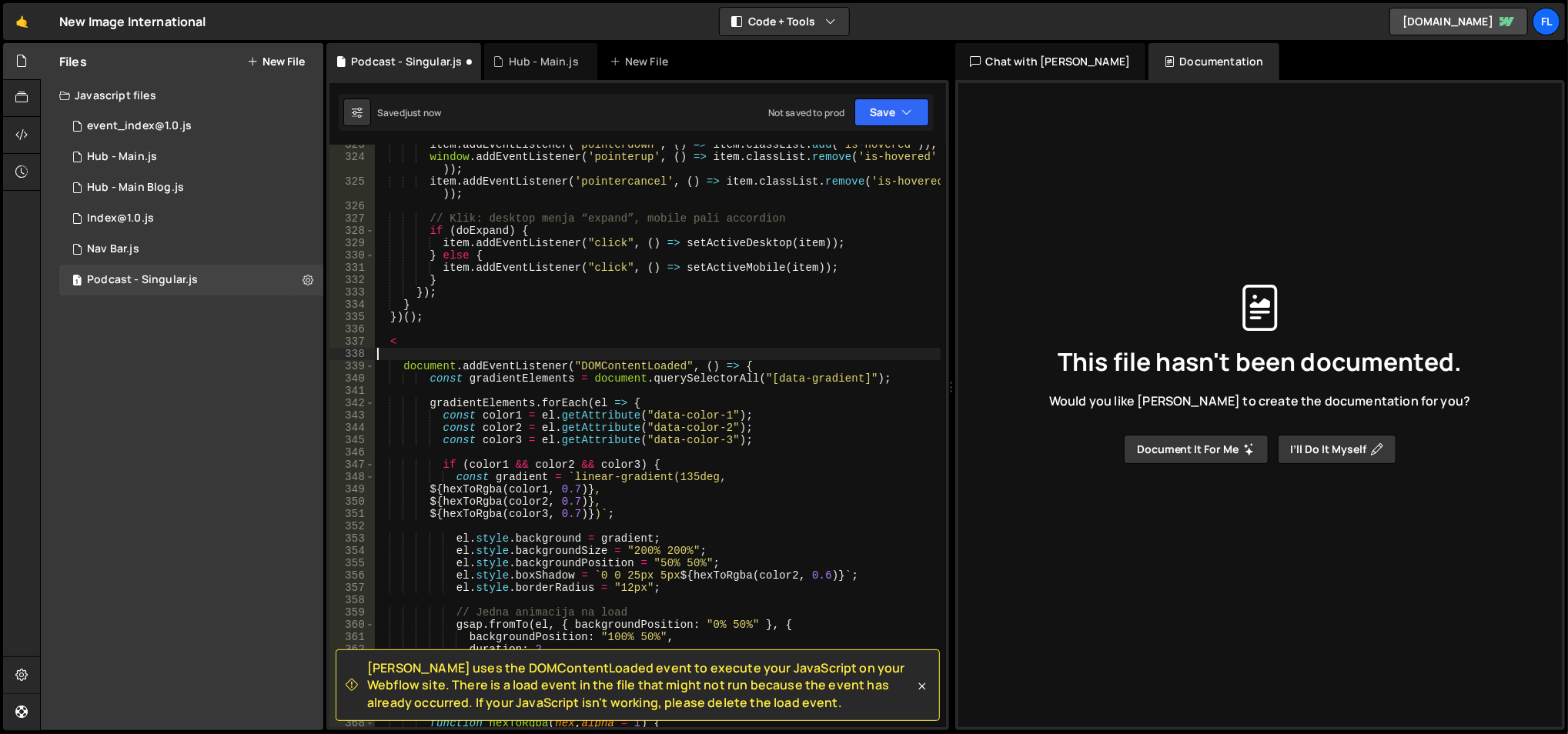
type textarea "<"
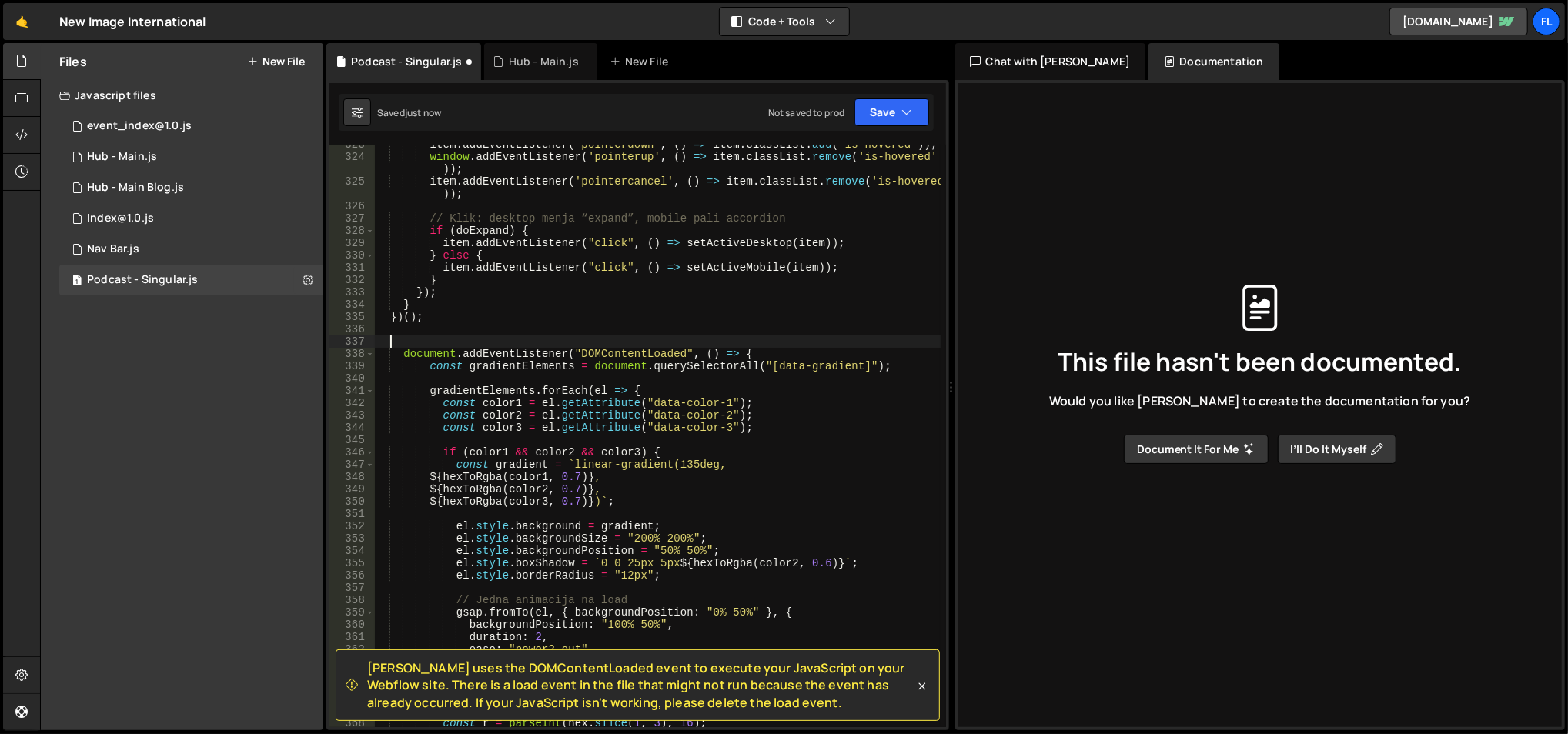
click at [460, 347] on div "item . addEventListener ( 'pointerdown' , ( ) => item . classList . add ( 'is-h…" at bounding box center [658, 443] width 567 height 608
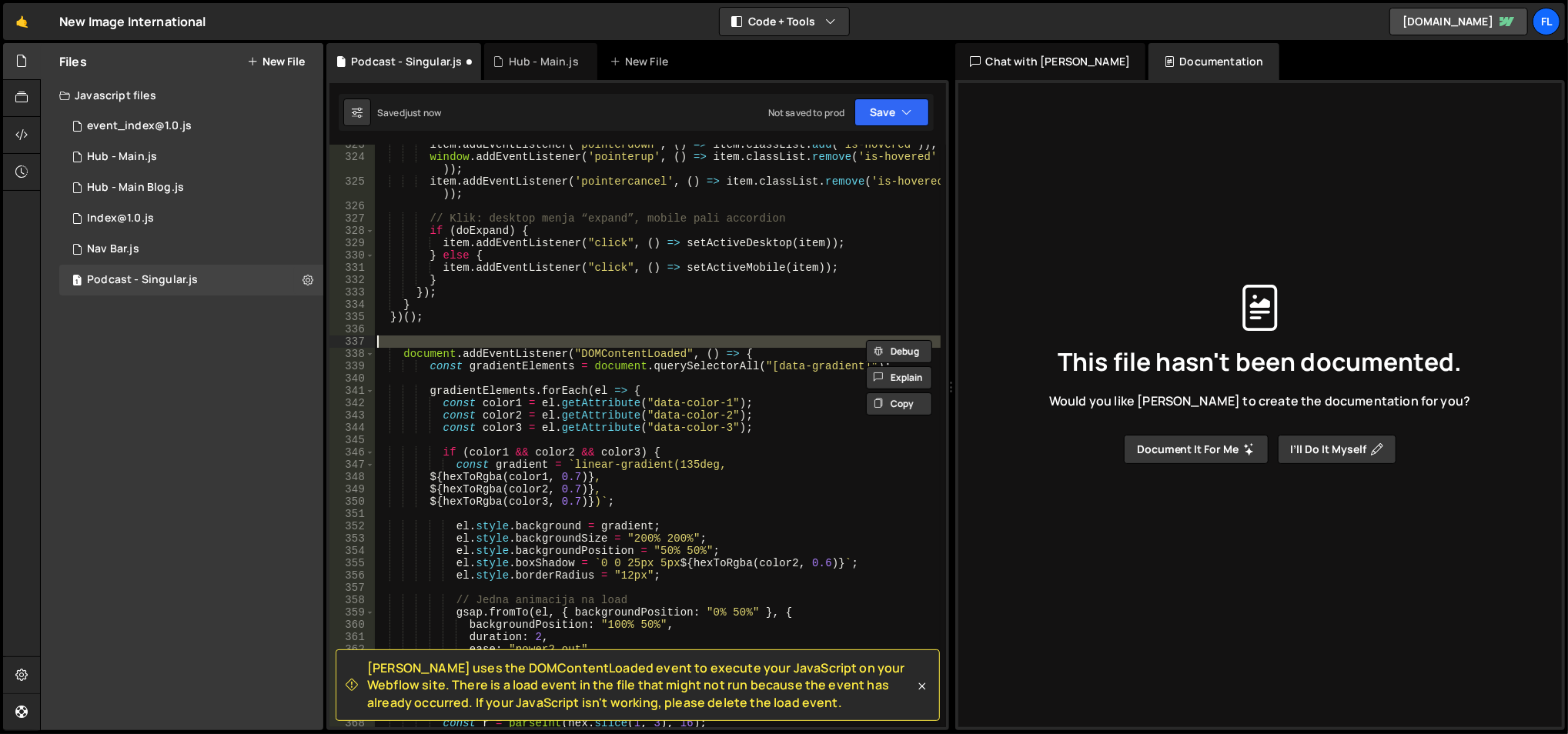
click at [460, 347] on div "item . addEventListener ( 'pointerdown' , ( ) => item . classList . add ( 'is-h…" at bounding box center [658, 443] width 567 height 608
click at [463, 356] on div "item . addEventListener ( 'pointerdown' , ( ) => item . classList . add ( 'is-h…" at bounding box center [658, 443] width 567 height 608
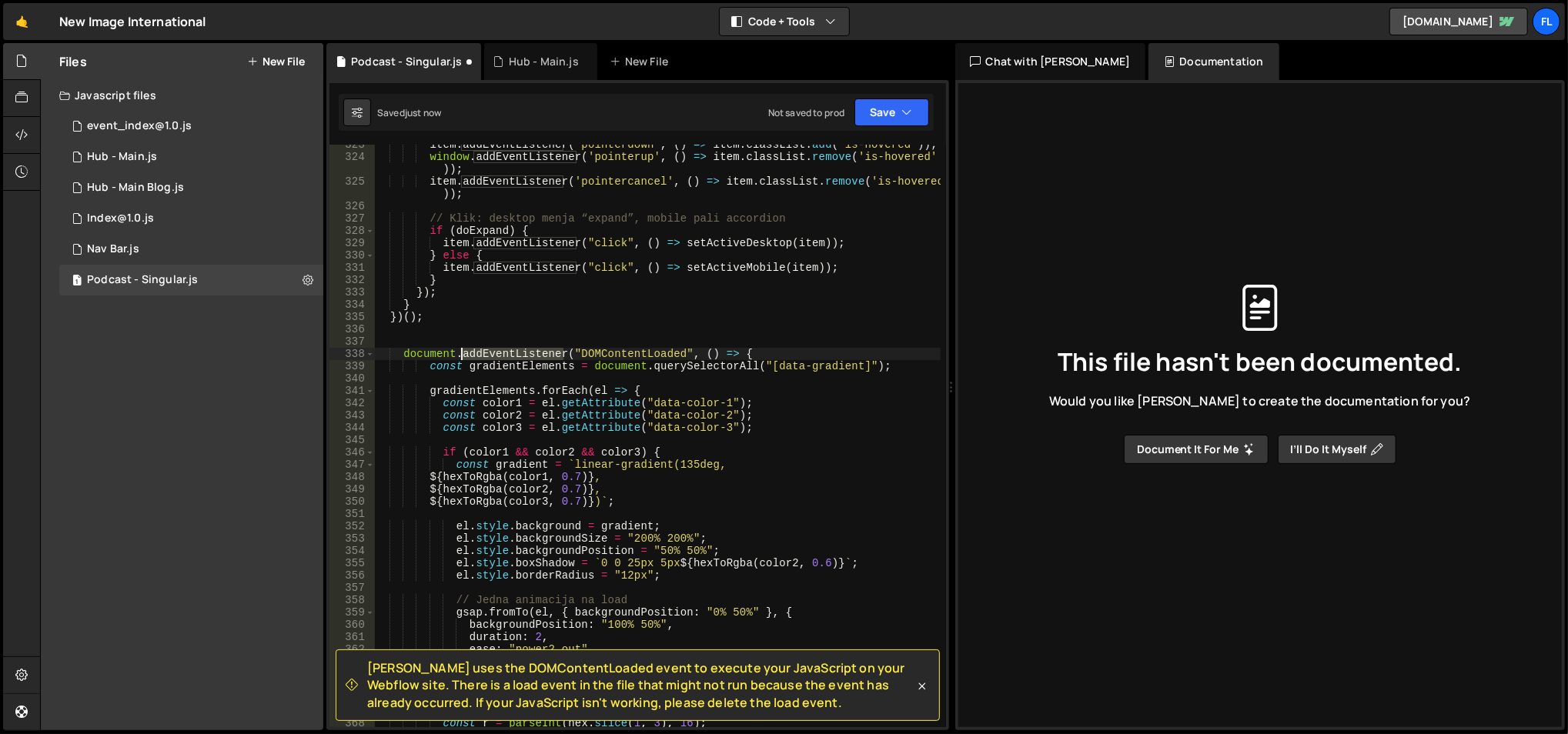
click at [463, 356] on div "item . addEventListener ( 'pointerdown' , ( ) => item . classList . add ( 'is-h…" at bounding box center [658, 443] width 567 height 608
type textarea "const gradientElements = document.querySelectorAll("[data-gradient]");"
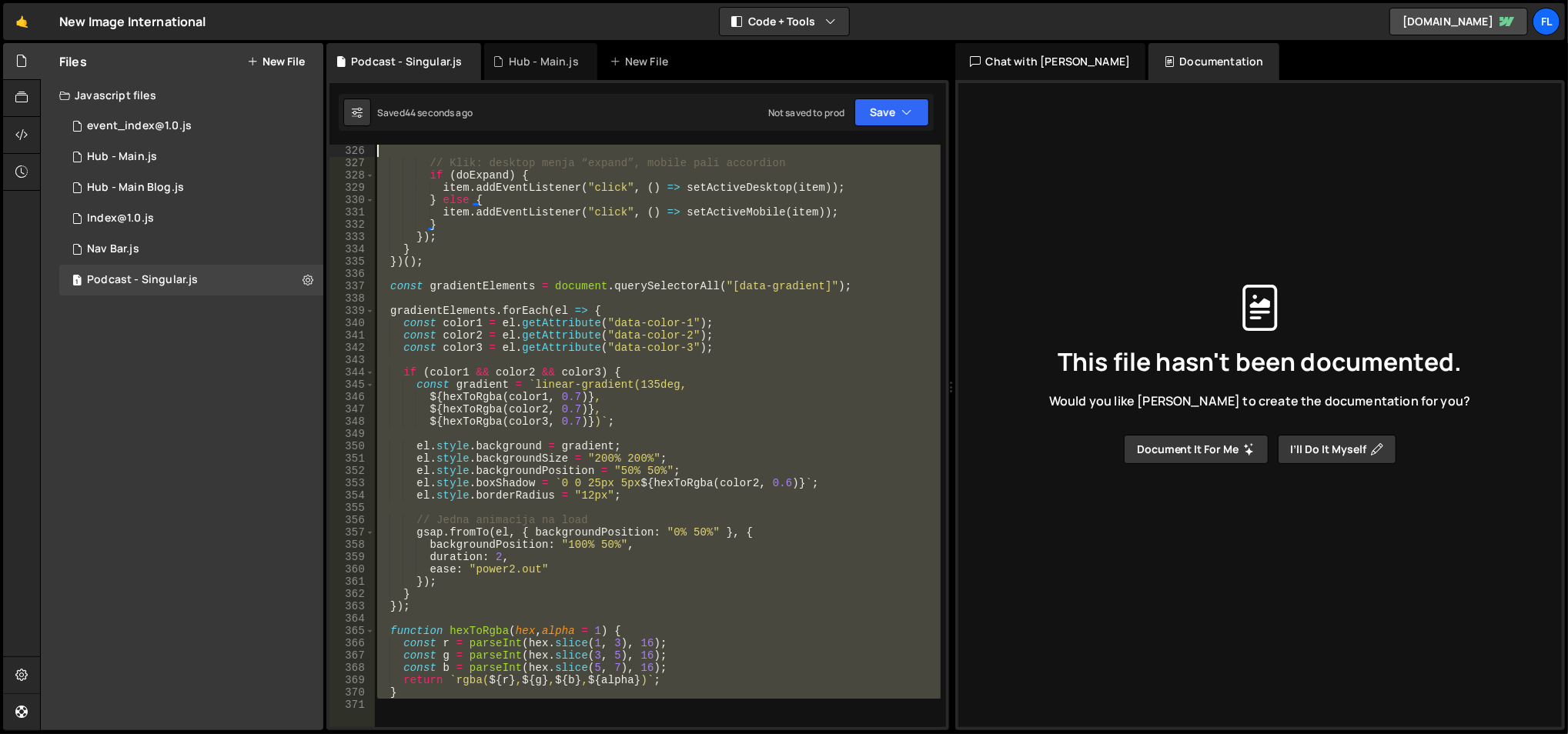
scroll to position [3682, 0]
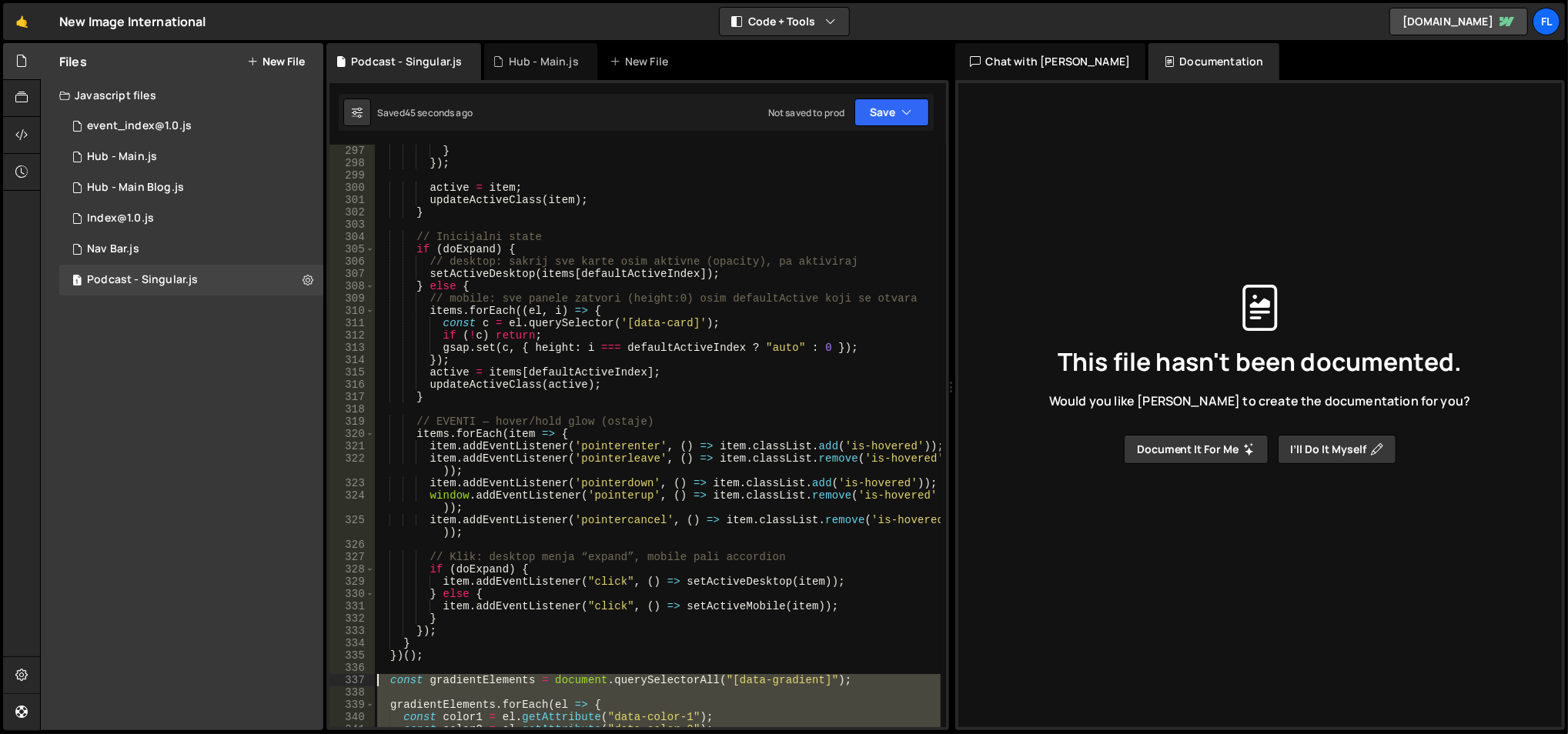
drag, startPoint x: 433, startPoint y: 424, endPoint x: 369, endPoint y: 674, distance: 258.1
click at [369, 674] on div "297 298 299 300 301 302 303 304 305 306 307 308 309 310 311 312 313 314 315 316…" at bounding box center [638, 436] width 617 height 583
paste textarea "}"
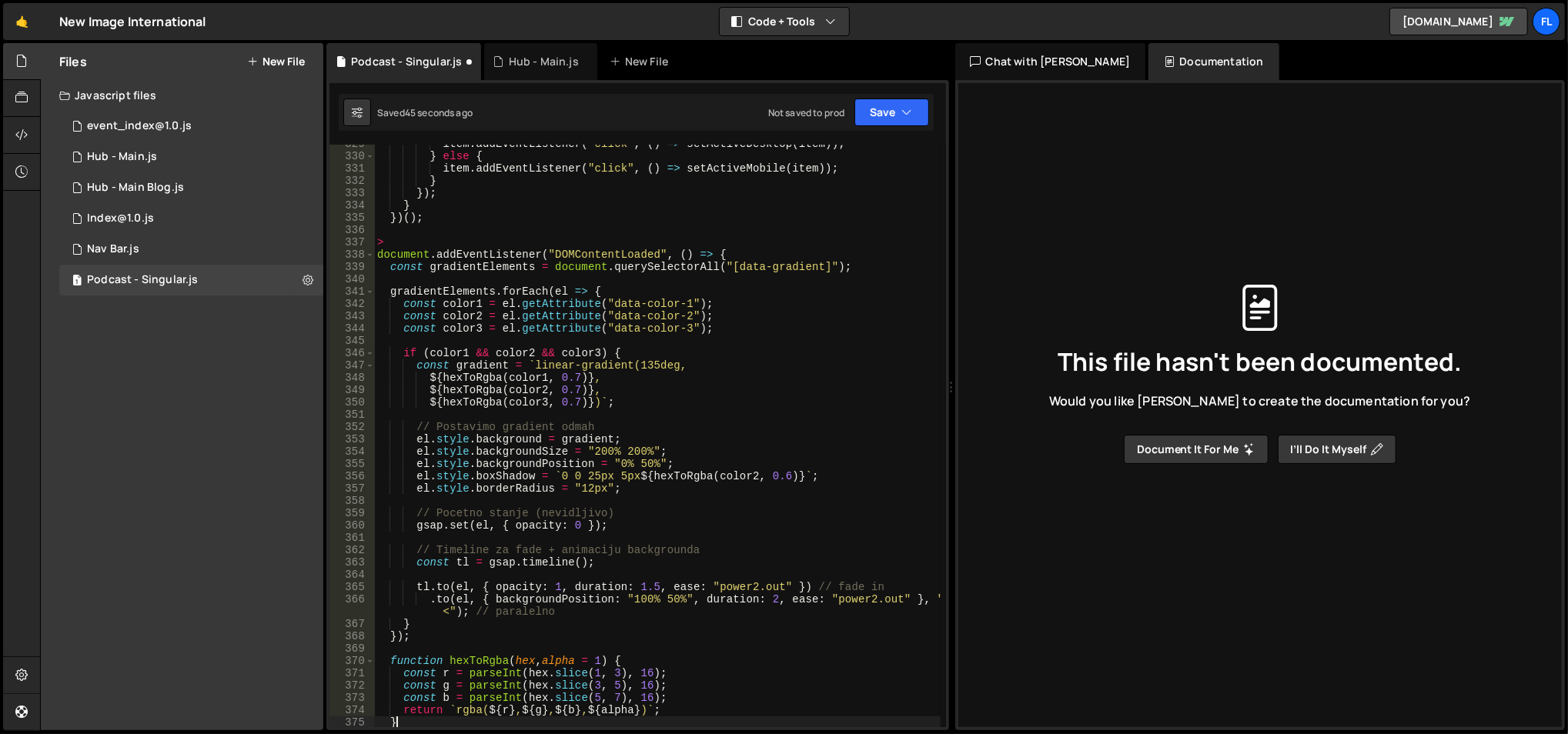
scroll to position [4119, 0]
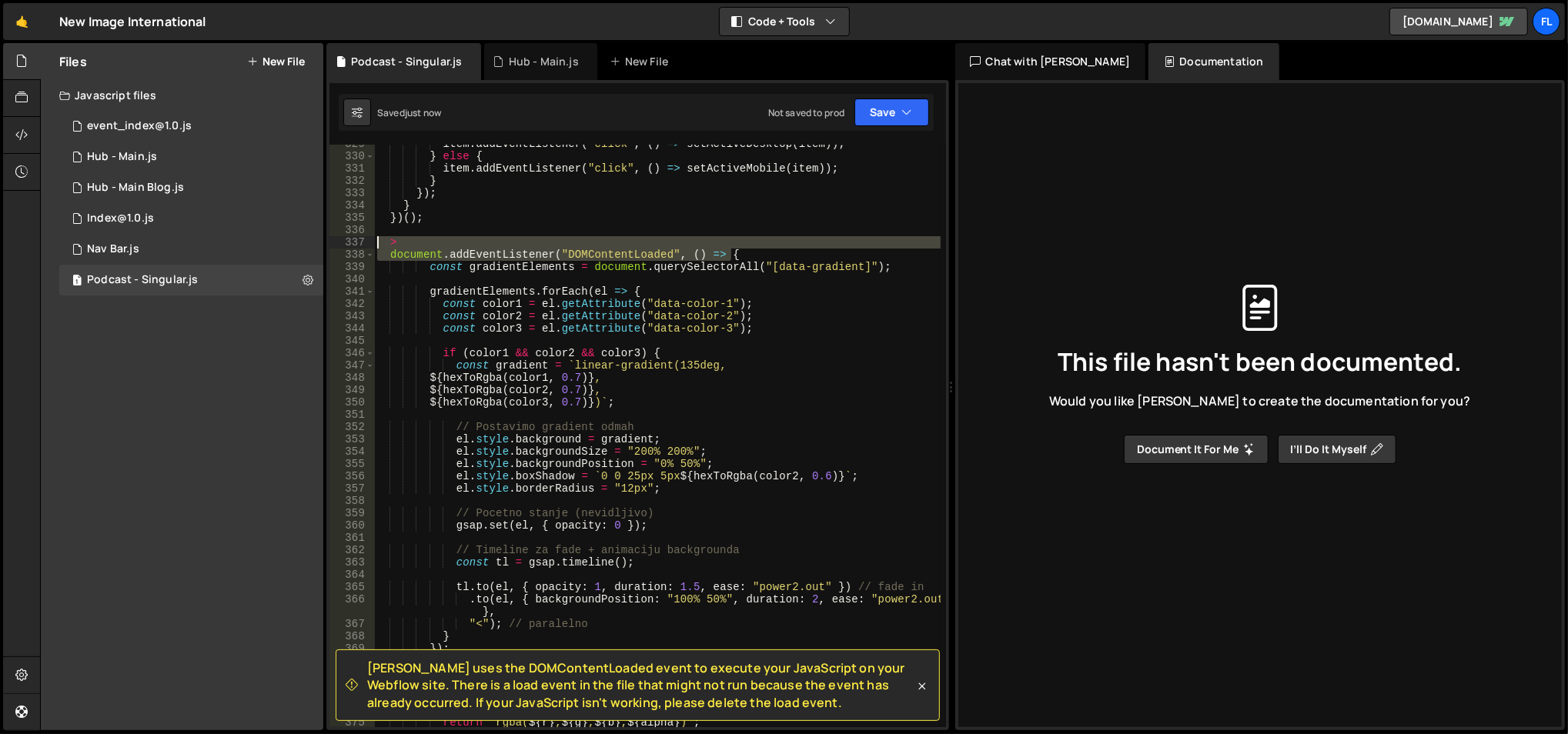
drag, startPoint x: 727, startPoint y: 252, endPoint x: 374, endPoint y: 242, distance: 353.1
click at [374, 242] on div "return `rgba(${r}, ${g}, ${b}, ${alpha})`; 329 330 331 332 333 334 335 336 337 …" at bounding box center [638, 436] width 617 height 583
type textarea "> document.addEventListener("DOMContentLoaded", () => {"
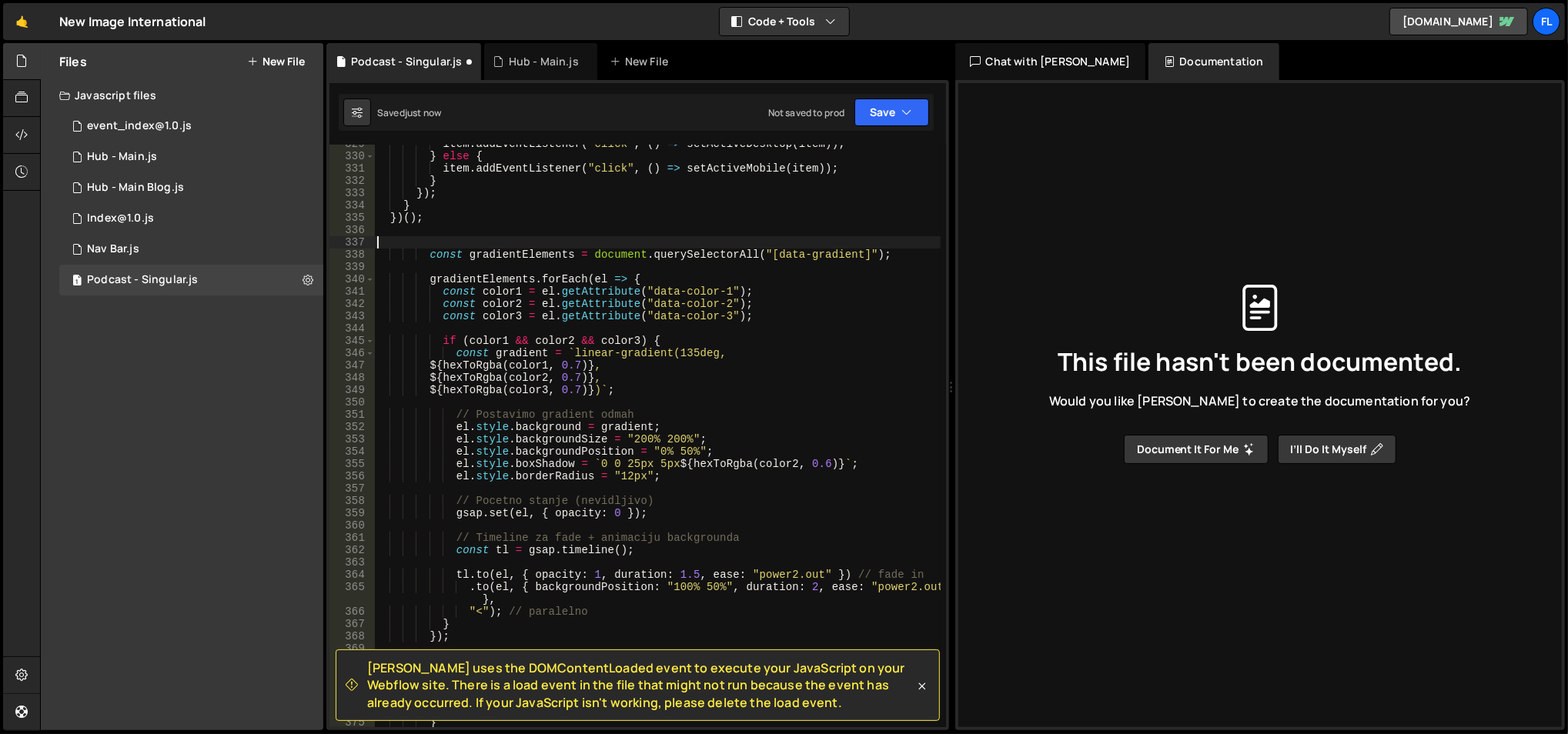
type textarea "const gradientElements = document.querySelectorAll("[data-gradient]");"
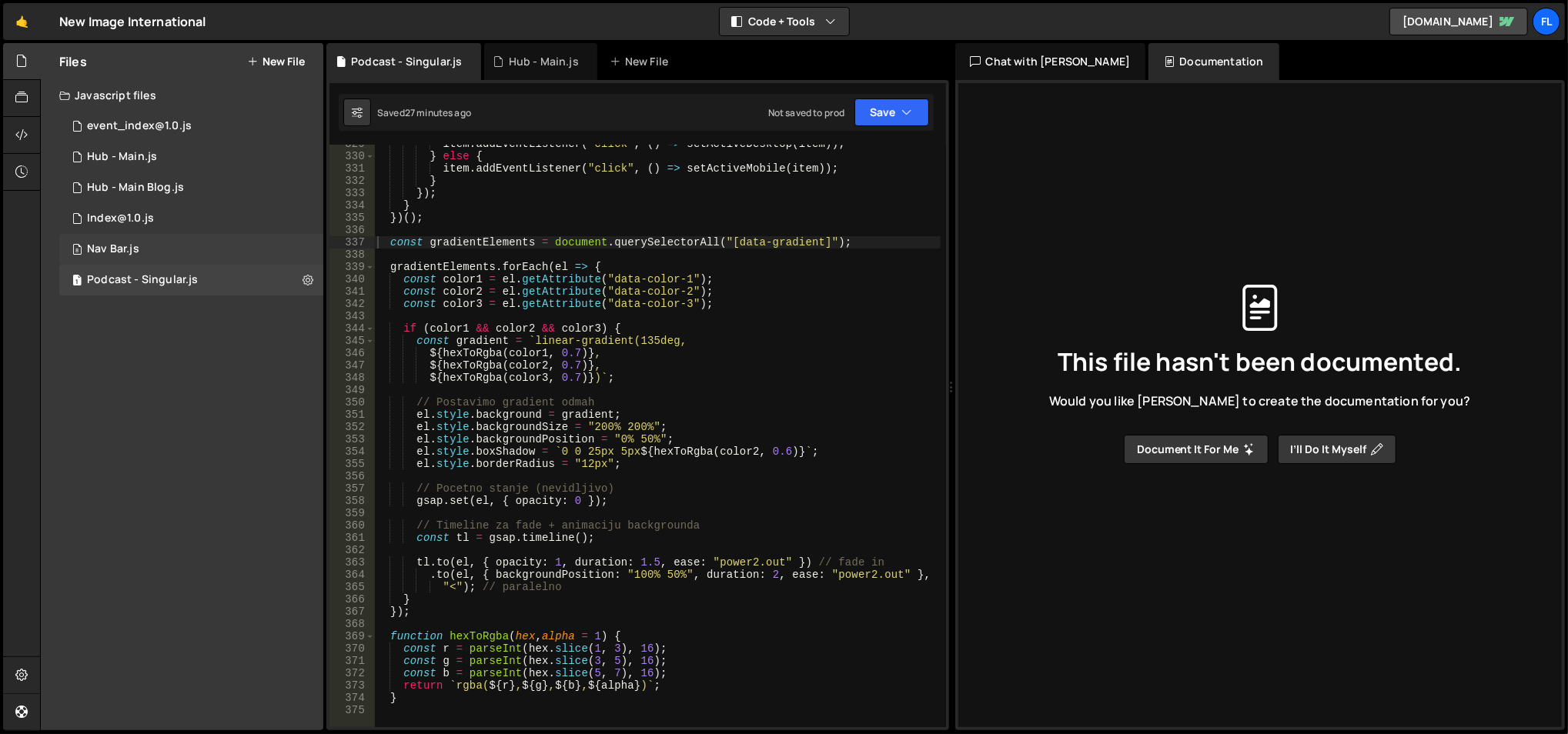
click at [190, 234] on div "8 Nav Bar.js 0" at bounding box center [191, 249] width 264 height 31
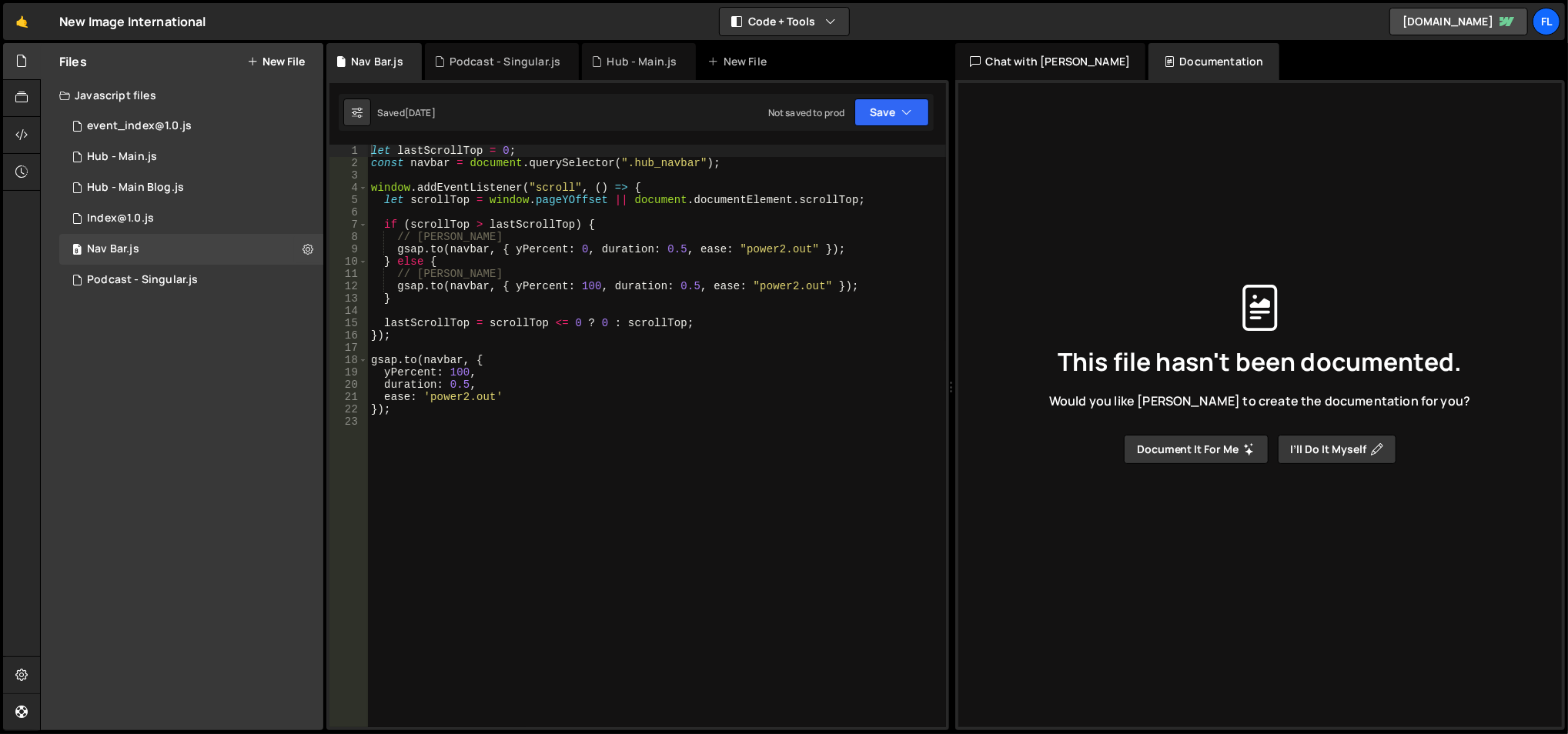
click at [588, 451] on div "let lastScrollTop = 0 ; const navbar = document . querySelector ( ".hub_navbar"…" at bounding box center [658, 449] width 579 height 608
paste textarea "})();"
type textarea "})();"
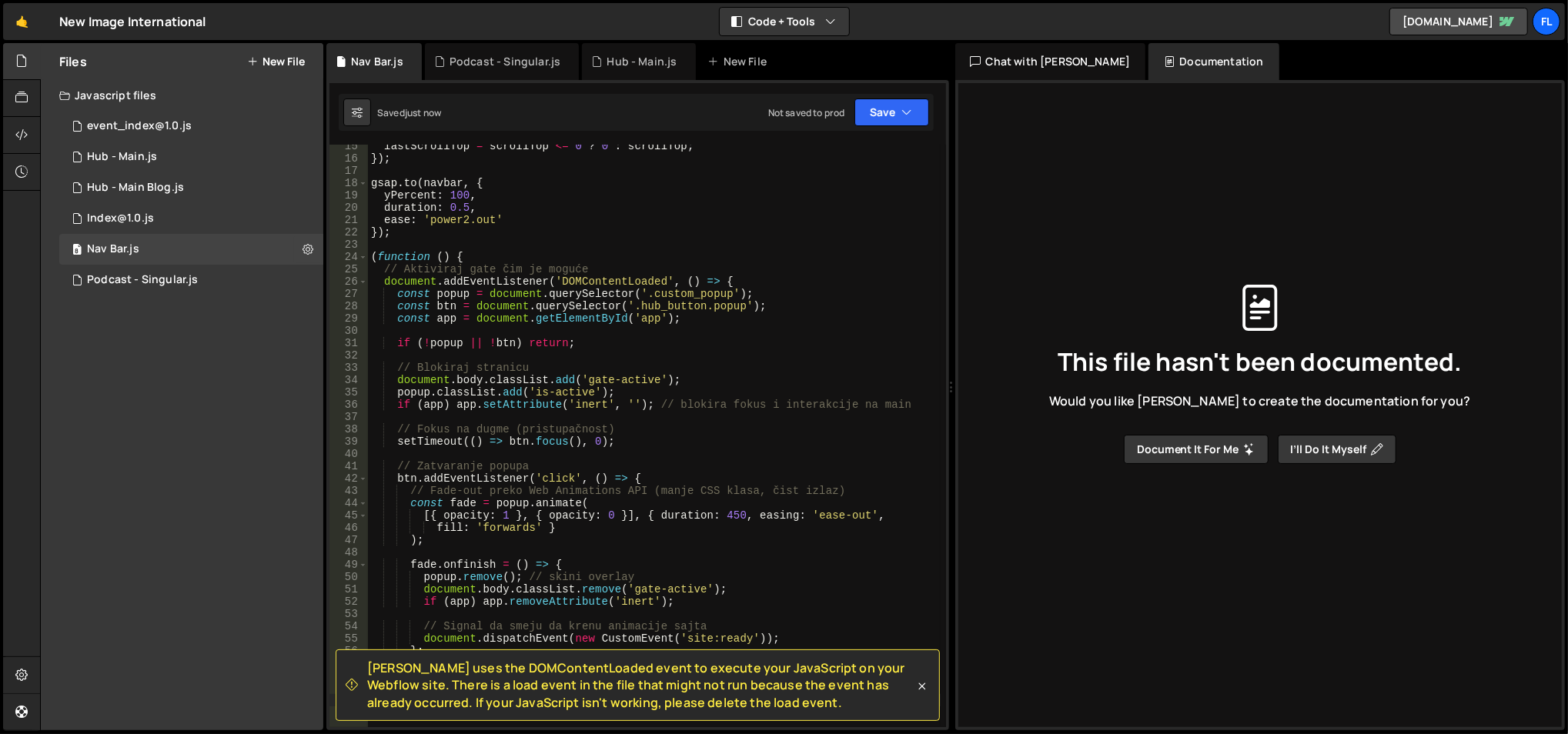
scroll to position [440, 0]
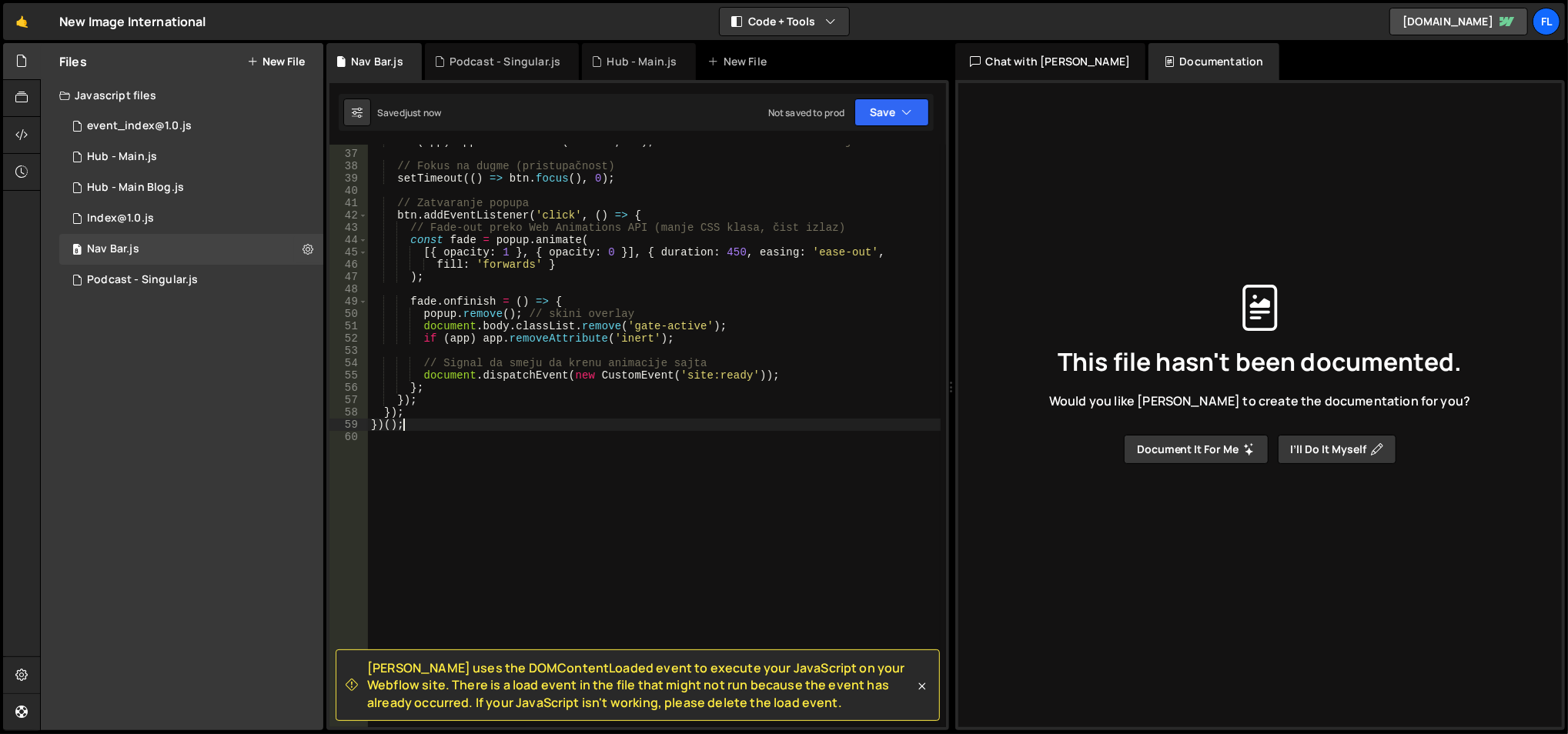
click at [412, 426] on div "if ( app ) app . setAttribute ( 'inert' , '' ) ; // blokira fokus i interakcije…" at bounding box center [655, 440] width 574 height 608
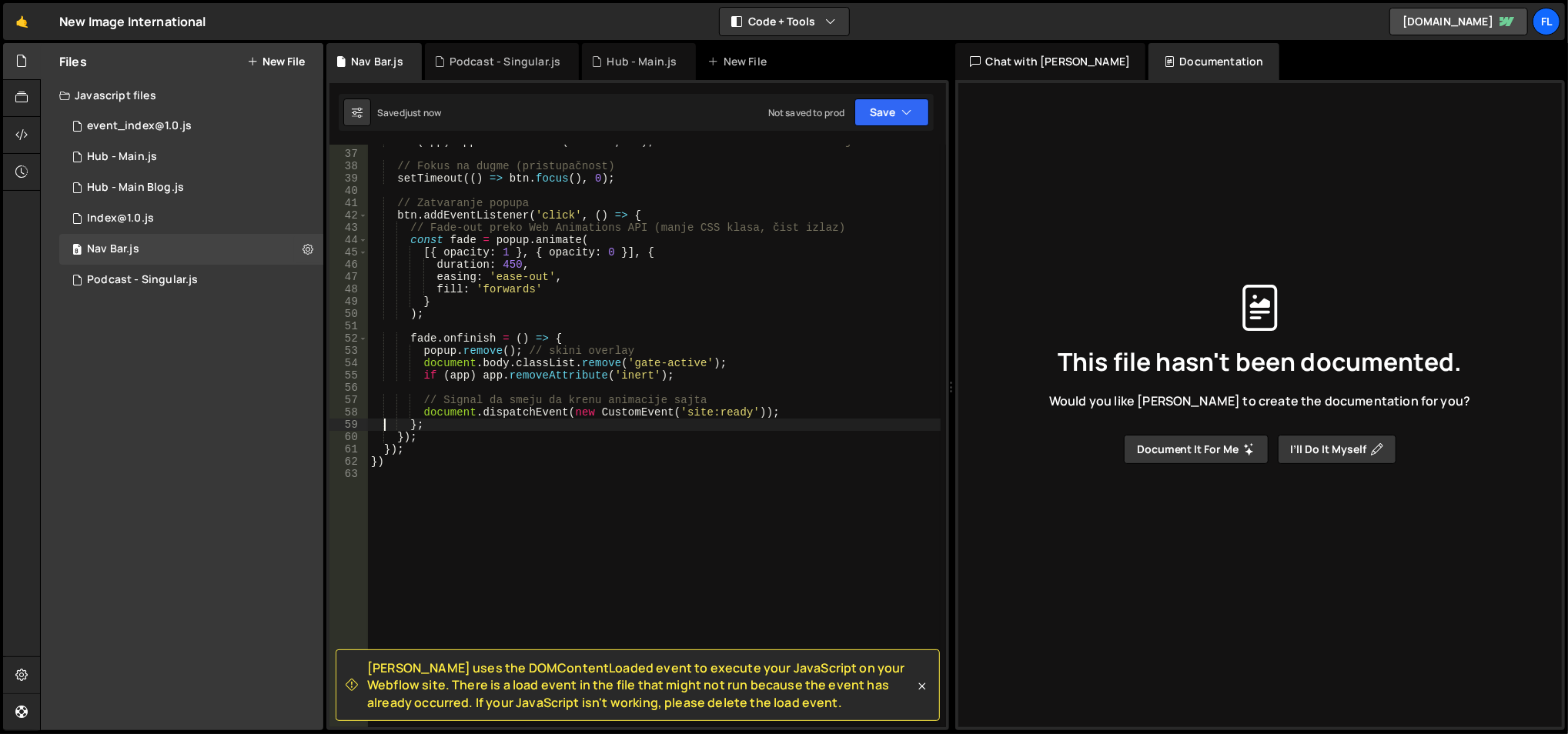
type textarea "};"
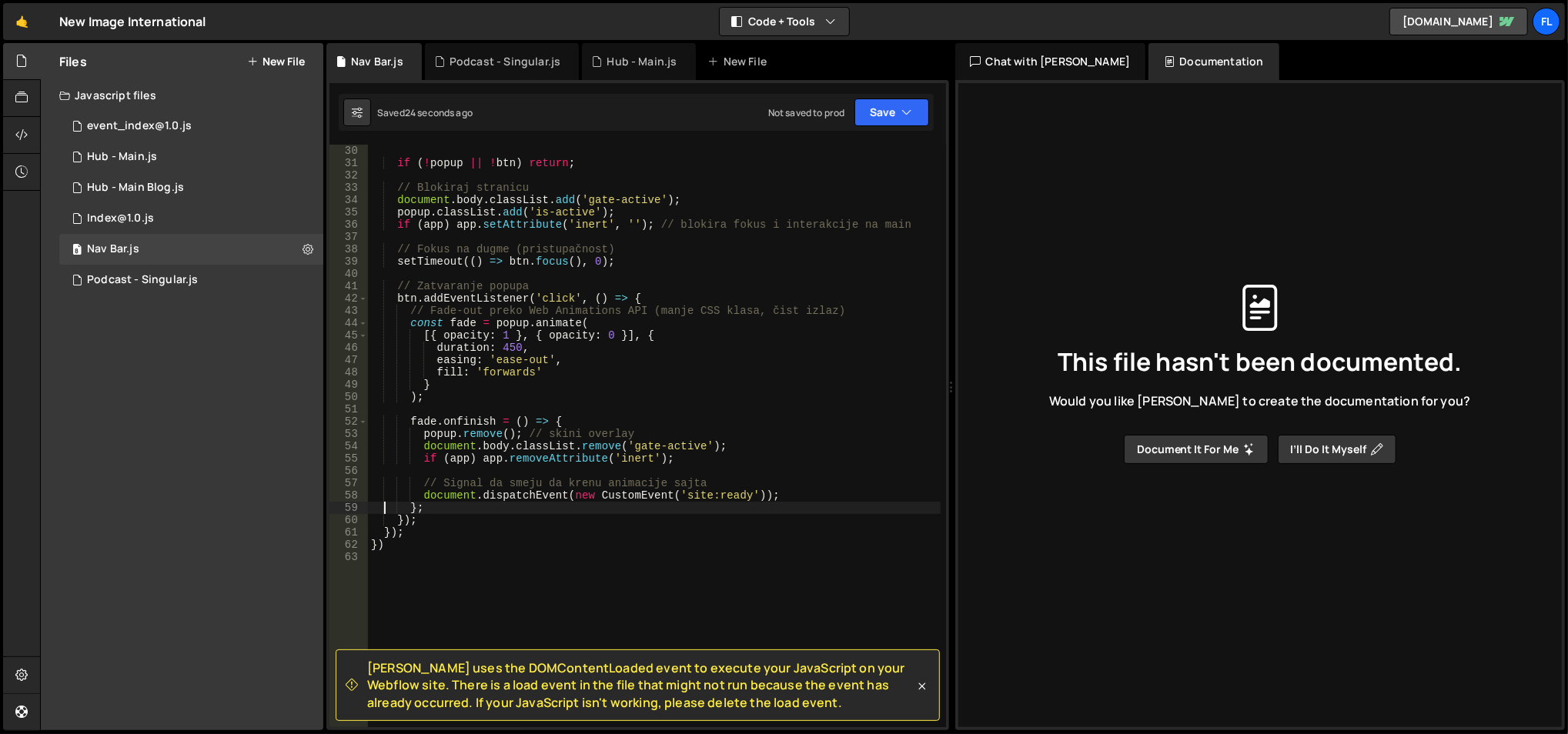
scroll to position [356, 0]
click at [550, 471] on div "const app = document . getElementById ( 'app' ) ; if ( ! popup || ! btn ) retur…" at bounding box center [655, 437] width 574 height 608
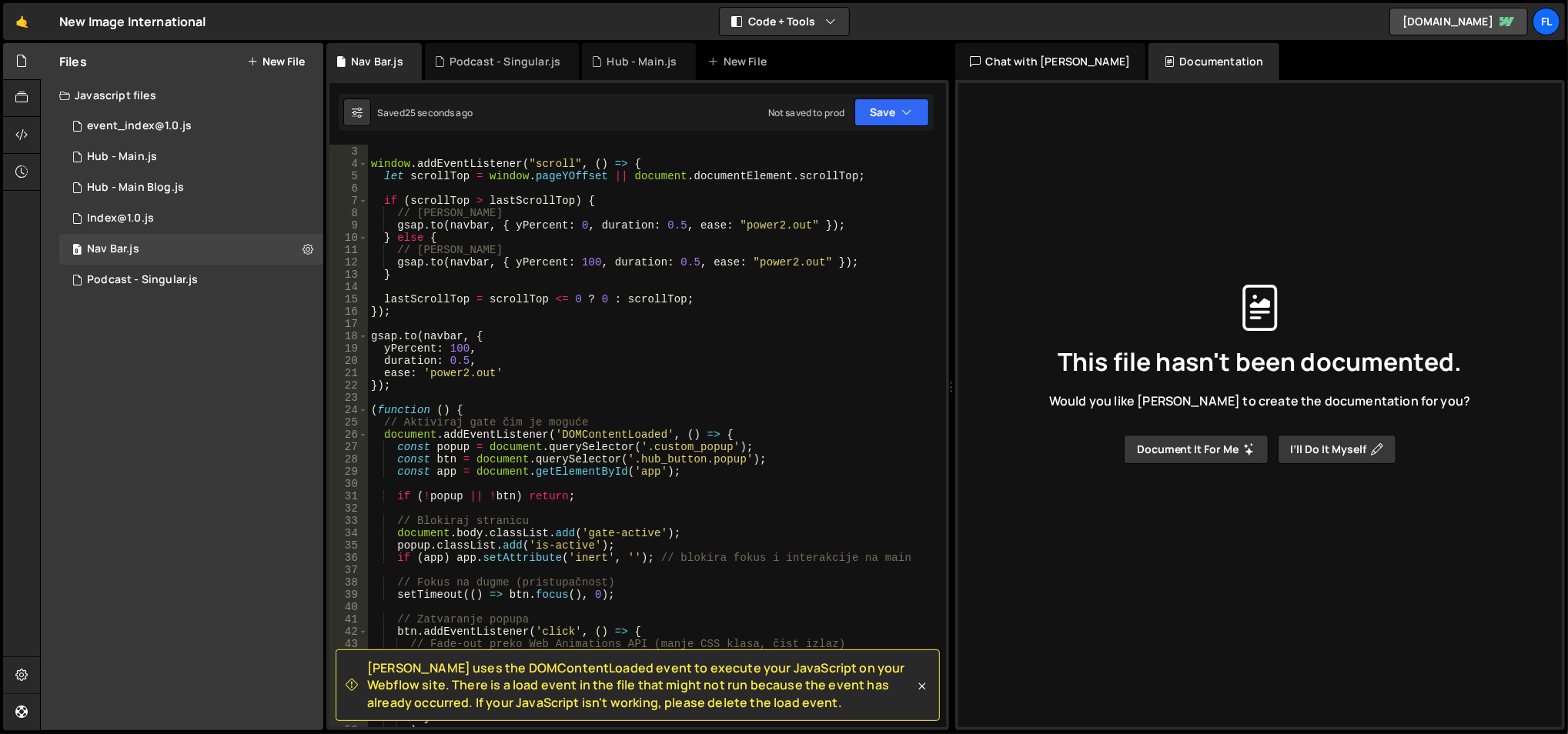
scroll to position [0, 0]
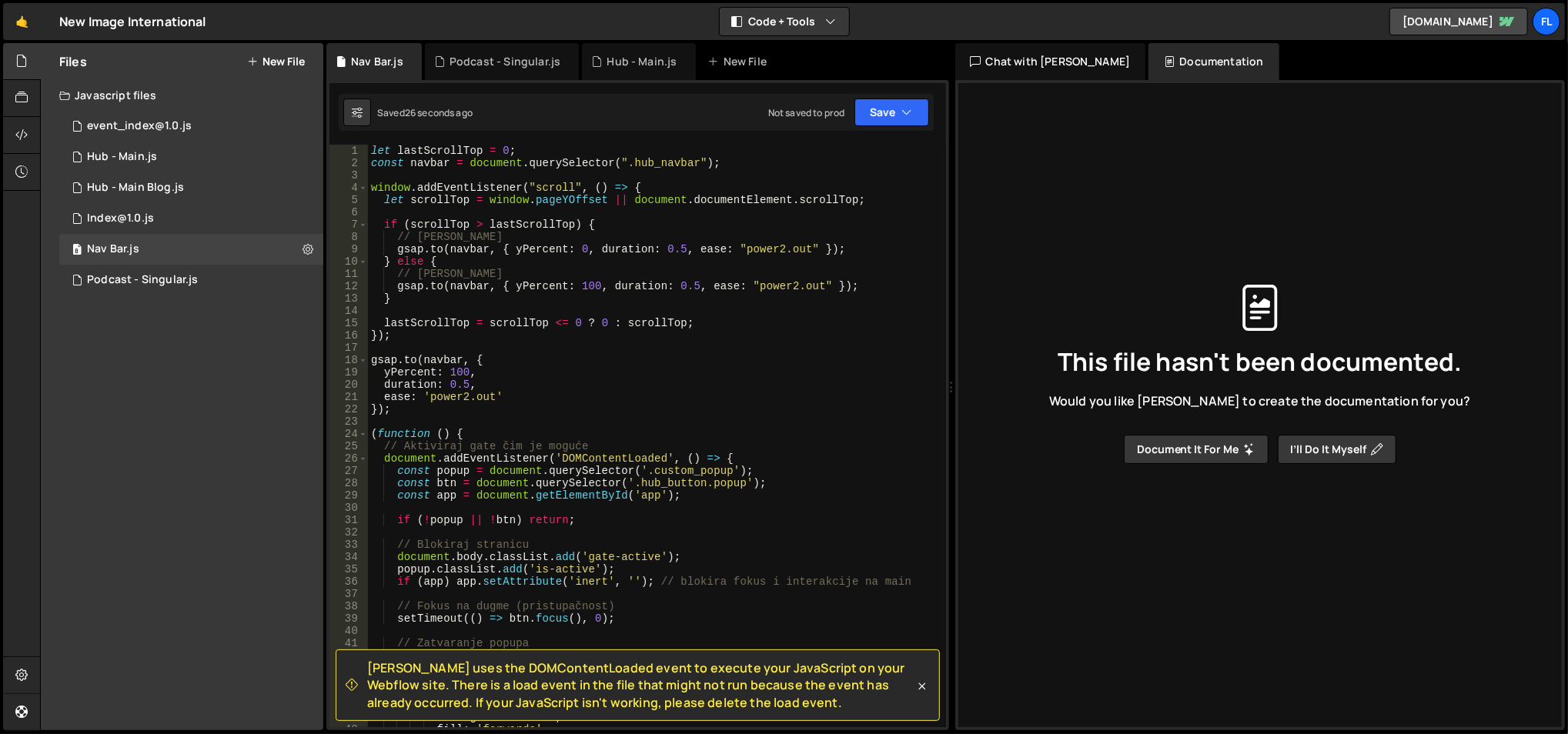
click at [486, 460] on div "let lastScrollTop = 0 ; const navbar = document . querySelector ( ".hub_navbar"…" at bounding box center [655, 449] width 574 height 608
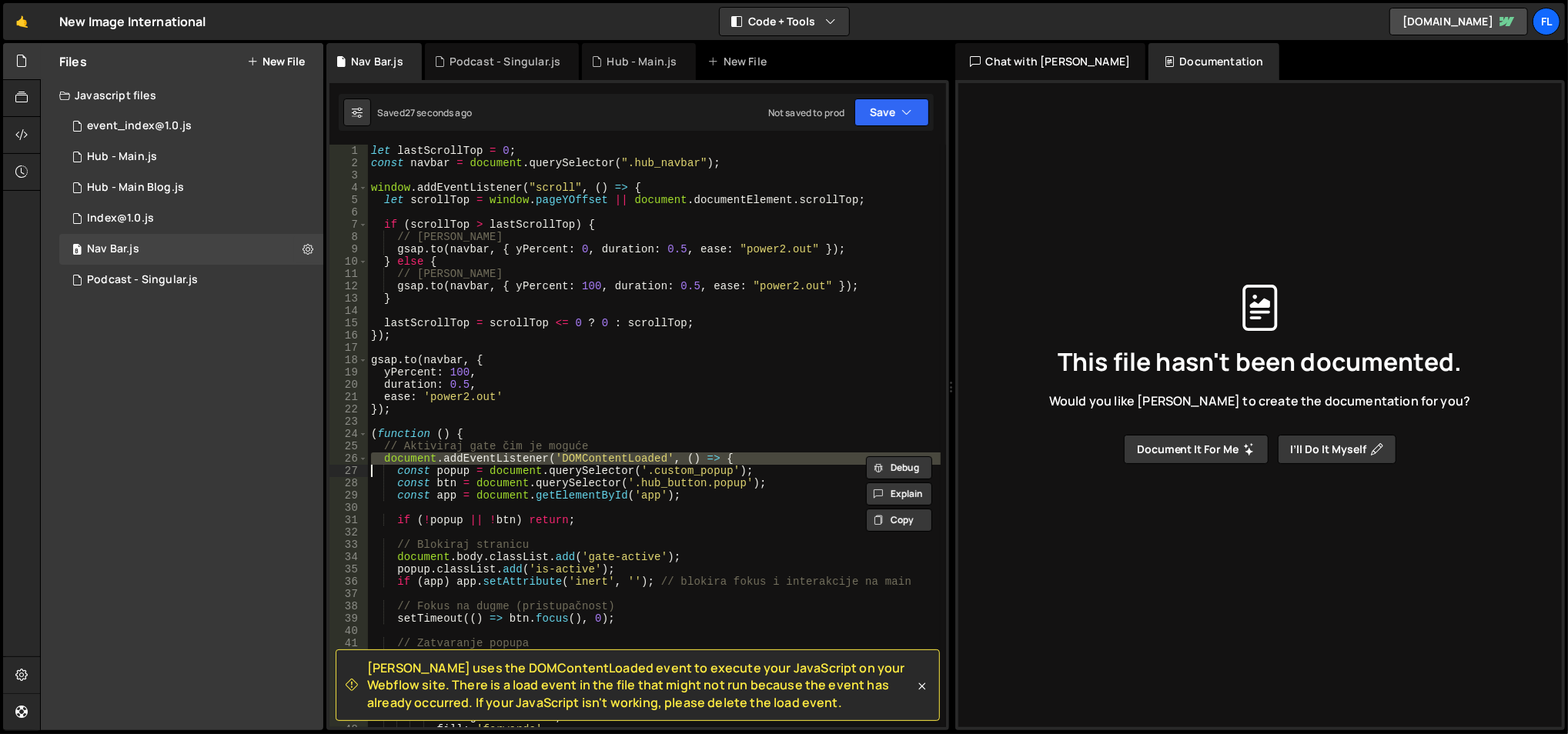
click at [486, 460] on div "let lastScrollTop = 0 ; const navbar = document . querySelector ( ".hub_navbar"…" at bounding box center [655, 449] width 574 height 608
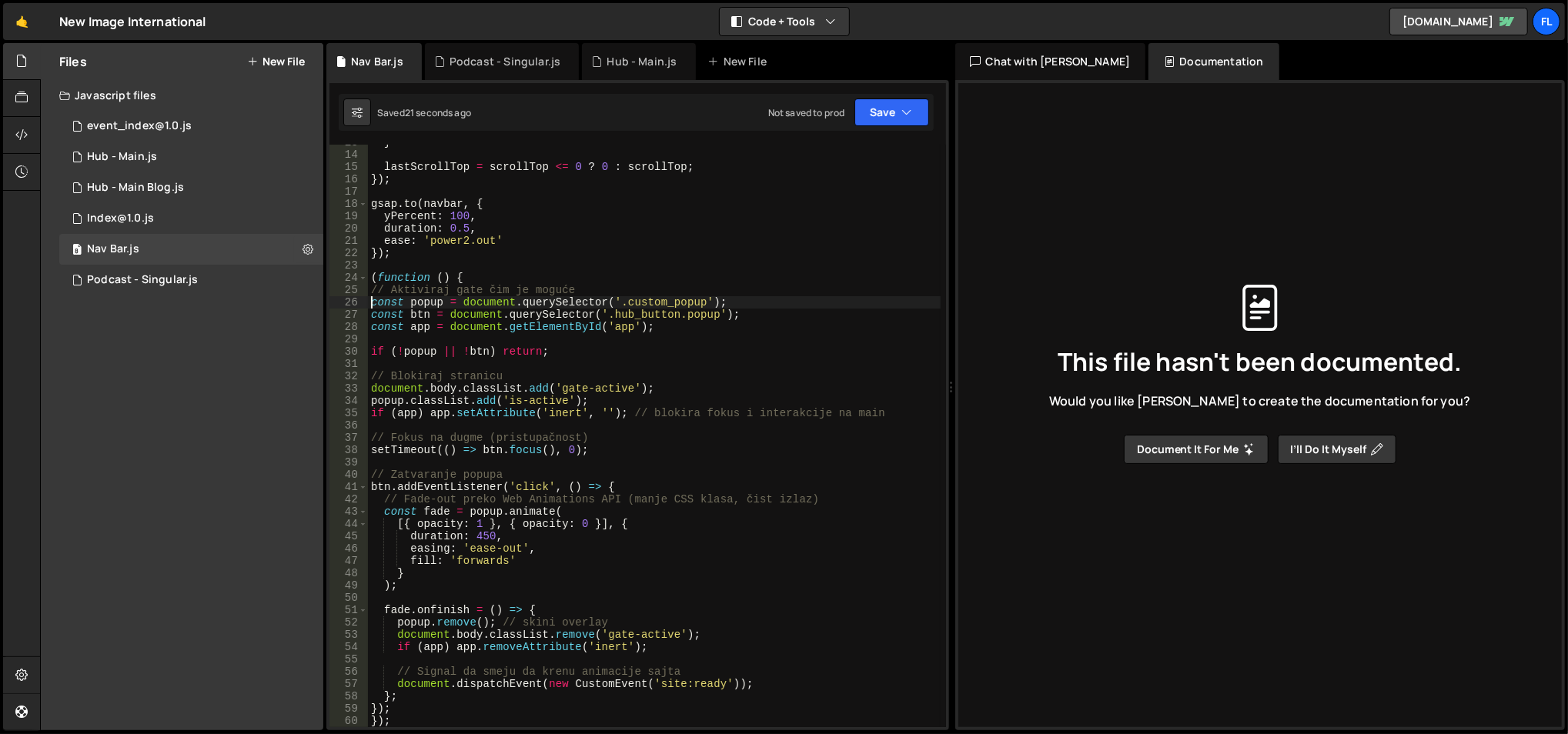
scroll to position [195, 0]
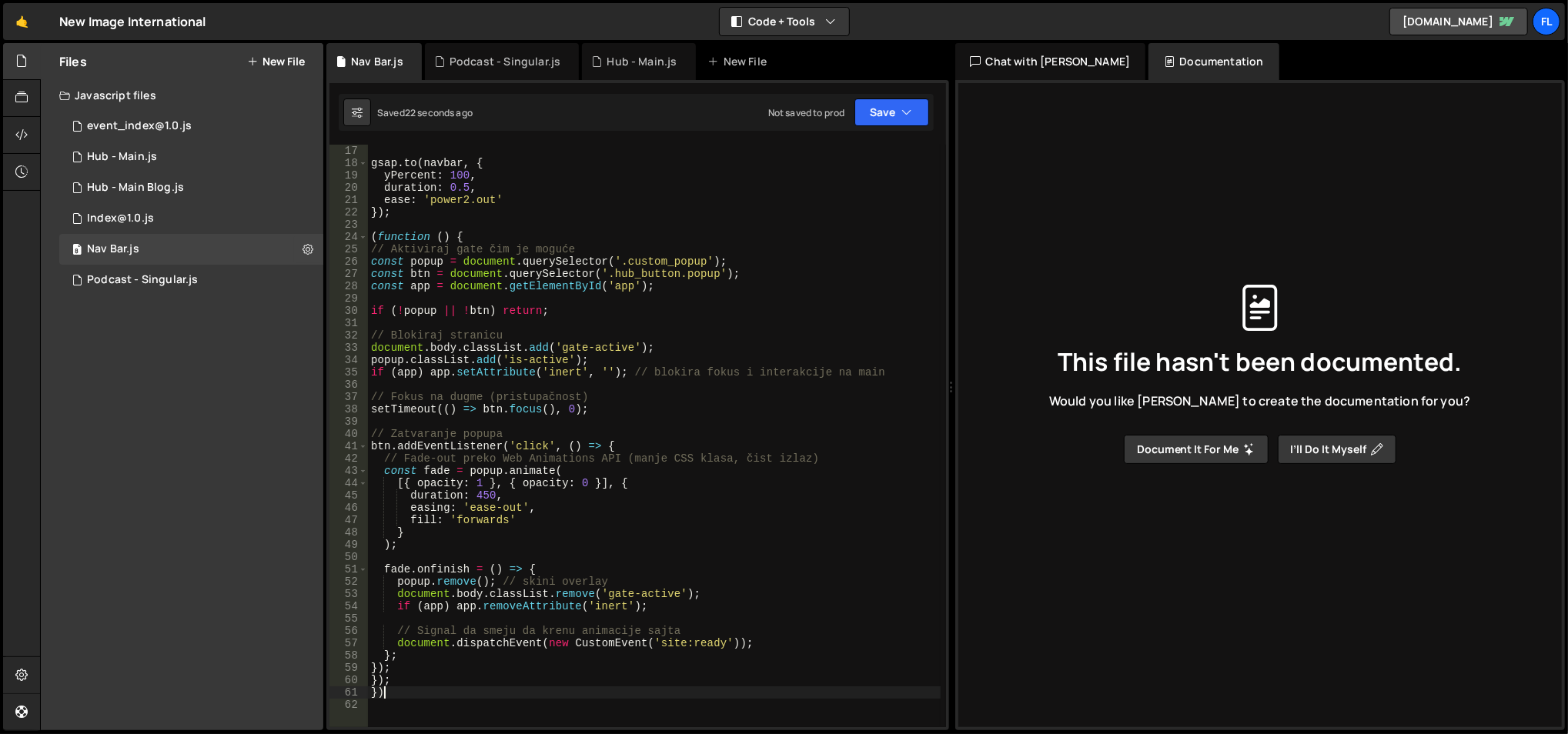
click at [412, 687] on div "}) ; gsap . to ( navbar , { yPercent : 100 , duration : 0.5 , ease : 'power2.ou…" at bounding box center [655, 436] width 574 height 608
type textarea "// Zatvaranje popupa"
type textarea "popup.classList.add('is-active');"
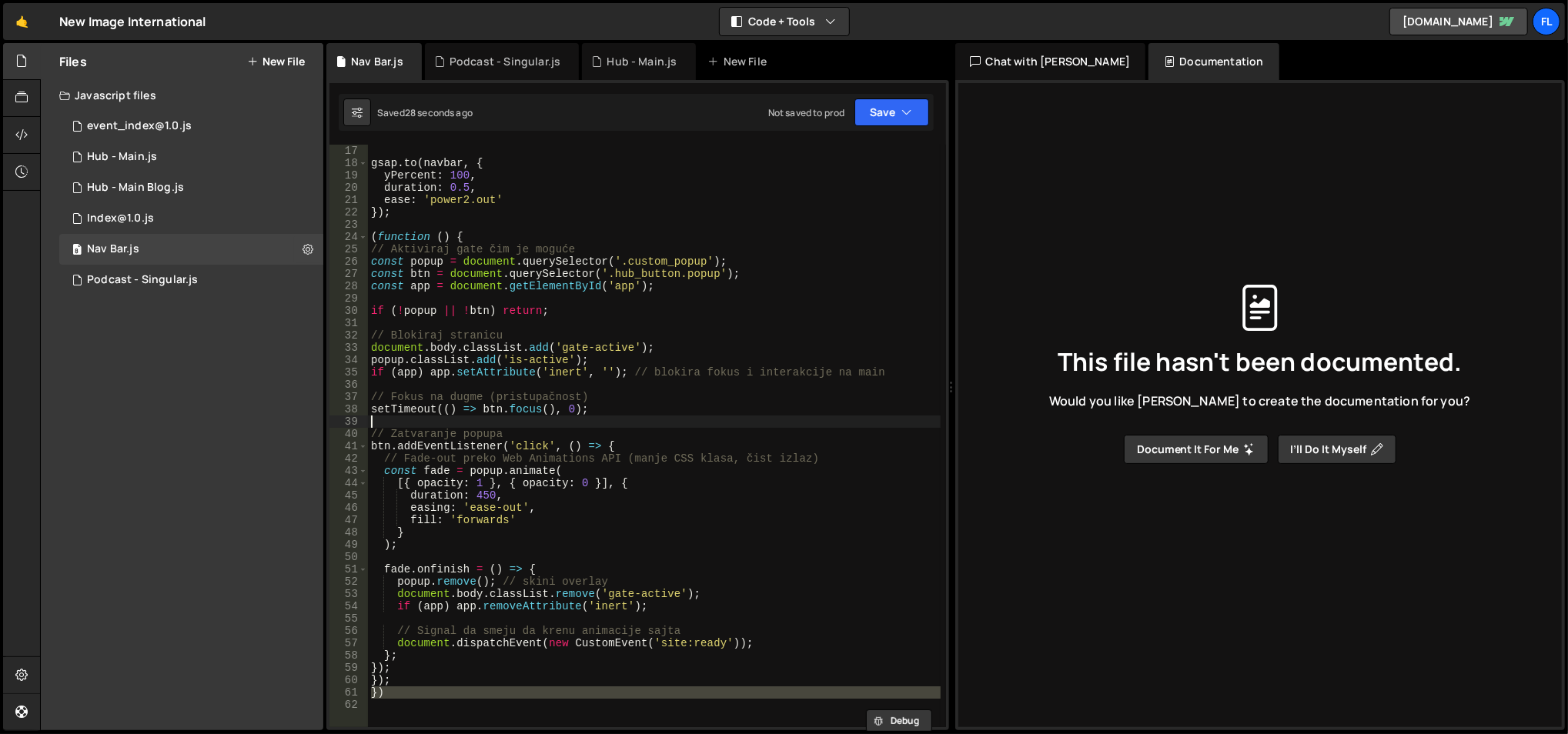
type textarea "if (!popup || !btn) return;"
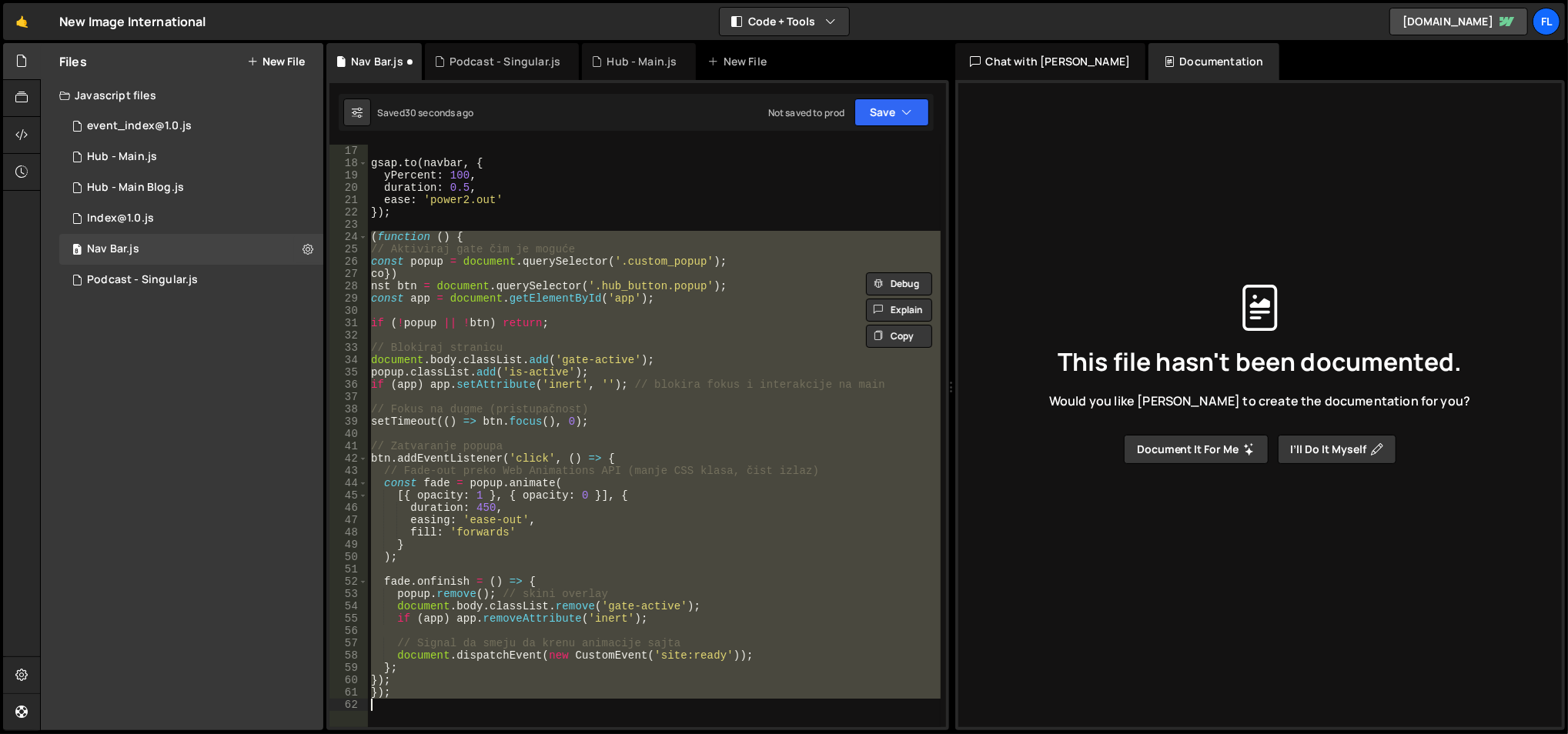
drag, startPoint x: 370, startPoint y: 231, endPoint x: 547, endPoint y: 743, distance: 541.7
click at [547, 733] on html "Projects [GEOGRAPHIC_DATA] Blog Fl Projects Your Teams Account Upgrade Logout" at bounding box center [784, 367] width 1568 height 734
paste textarea "();"
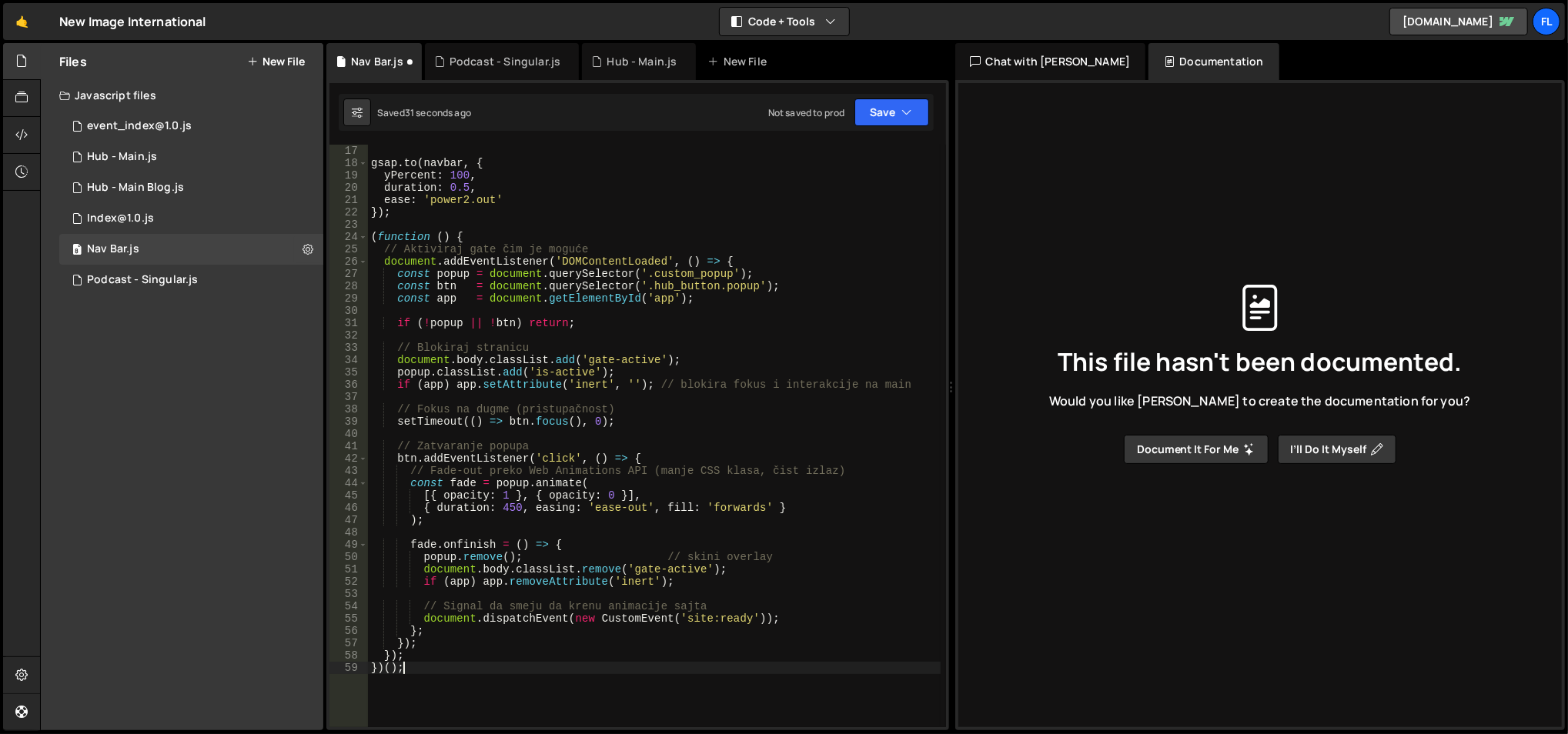
click at [433, 482] on div "}) ; gsap . to ( navbar , { yPercent : 100 , duration : 0.5 , ease : 'power2.ou…" at bounding box center [655, 436] width 574 height 608
click at [469, 259] on div "}) ; gsap . to ( navbar , { yPercent : 100 , duration : 0.5 , ease : 'power2.ou…" at bounding box center [655, 436] width 574 height 608
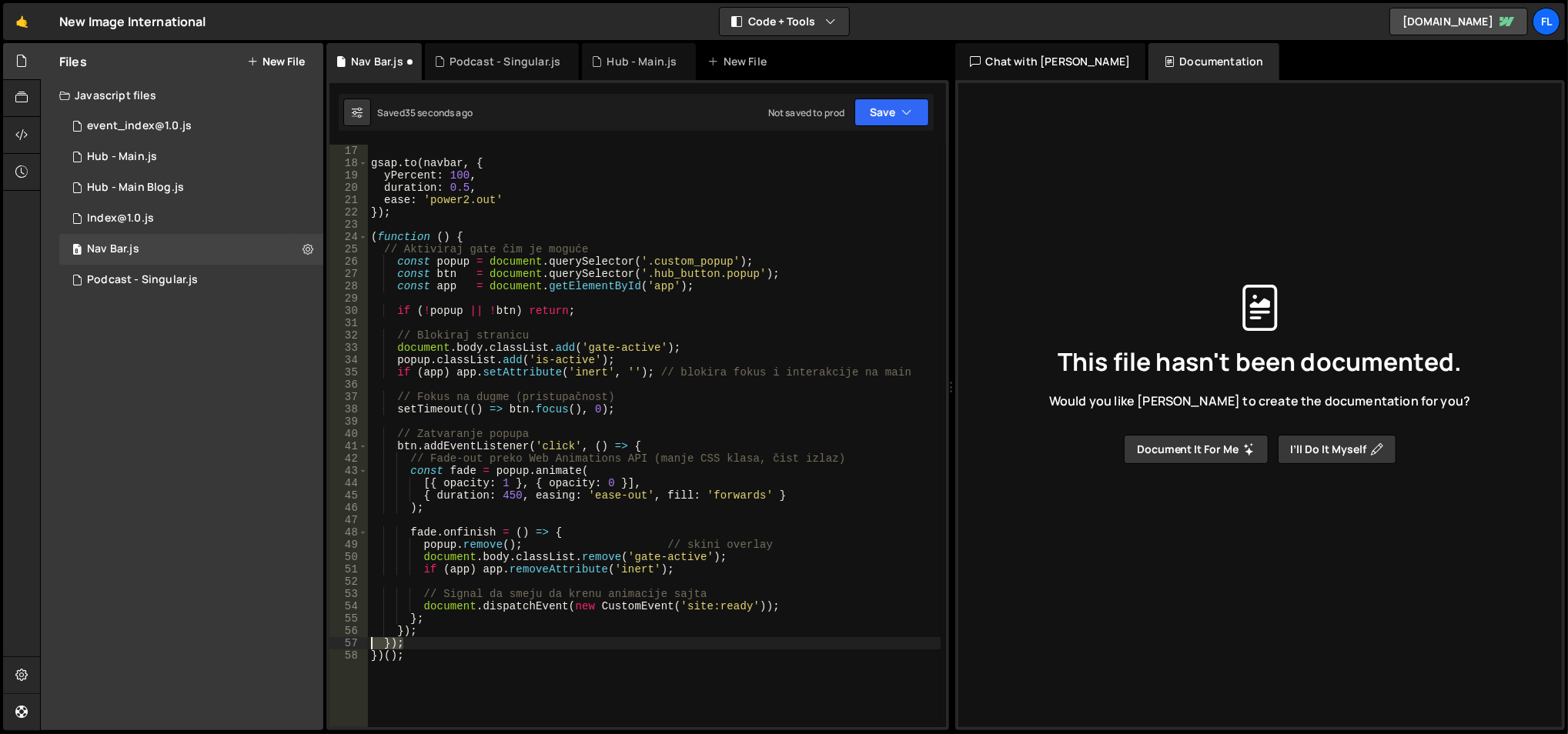
drag, startPoint x: 416, startPoint y: 647, endPoint x: 364, endPoint y: 638, distance: 52.8
click at [364, 638] on div "const popup = document.querySelector('.custom_popup'); 16 17 18 19 20 21 22 23 …" at bounding box center [638, 436] width 617 height 583
type textarea "});"
